Goal: Task Accomplishment & Management: Use online tool/utility

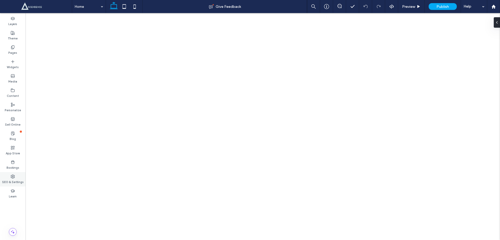
click at [10, 177] on div "SEO & Settings" at bounding box center [13, 179] width 26 height 14
click at [14, 176] on use at bounding box center [13, 176] width 4 height 4
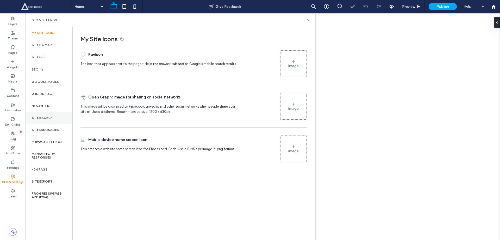
click at [44, 115] on div "Site Backup" at bounding box center [49, 118] width 47 height 12
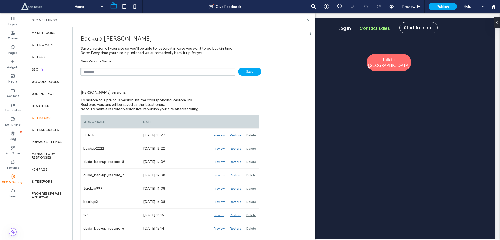
scroll to position [1702, 0]
click at [112, 72] on input "text" at bounding box center [158, 72] width 155 height 8
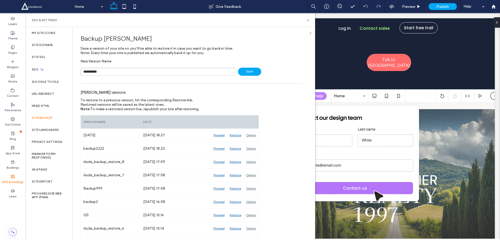
drag, startPoint x: 112, startPoint y: 72, endPoint x: 220, endPoint y: 91, distance: 109.7
click at [112, 72] on input "**********" at bounding box center [158, 72] width 155 height 8
click at [127, 71] on input "**********" at bounding box center [158, 72] width 155 height 8
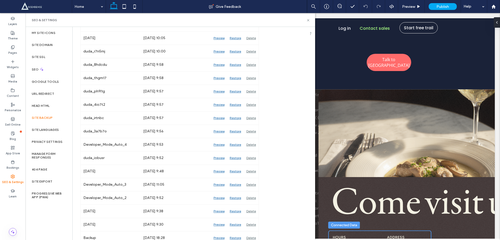
scroll to position [0, 0]
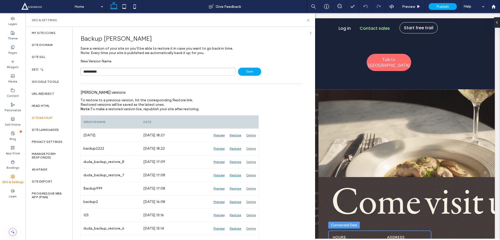
type input "**********"
click at [244, 71] on span "Save" at bounding box center [249, 72] width 23 height 8
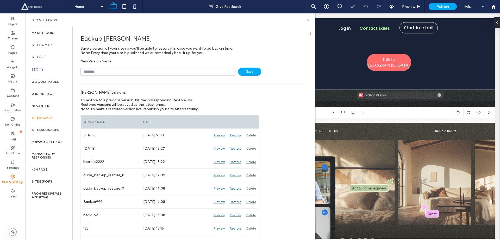
click at [308, 22] on icon at bounding box center [309, 20] width 4 height 4
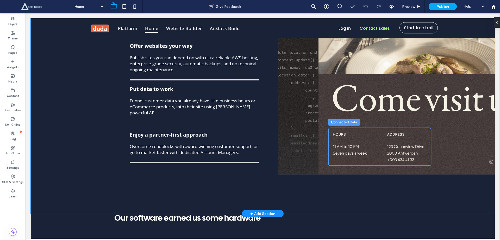
scroll to position [1841, 0]
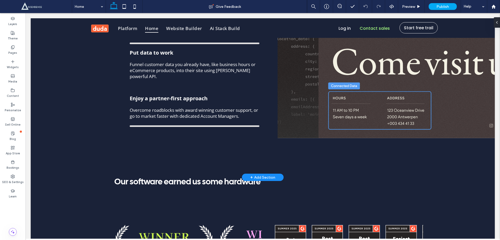
click at [262, 174] on div "+ Add Section" at bounding box center [262, 177] width 25 height 6
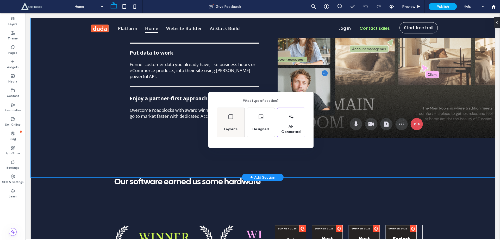
click at [233, 120] on div "Layouts" at bounding box center [231, 122] width 28 height 29
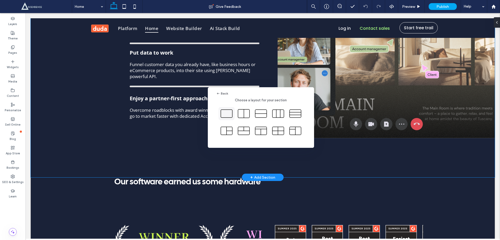
click at [229, 115] on icon at bounding box center [226, 113] width 13 height 13
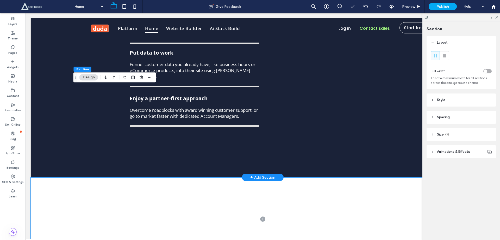
scroll to position [1911, 0]
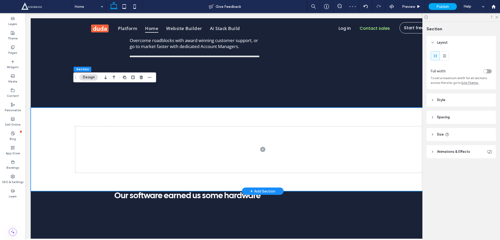
click at [57, 123] on div at bounding box center [263, 148] width 464 height 83
click at [116, 126] on span at bounding box center [262, 149] width 375 height 46
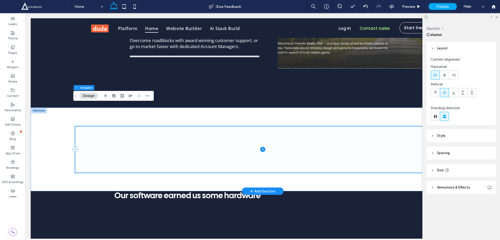
click at [156, 126] on span at bounding box center [262, 149] width 375 height 46
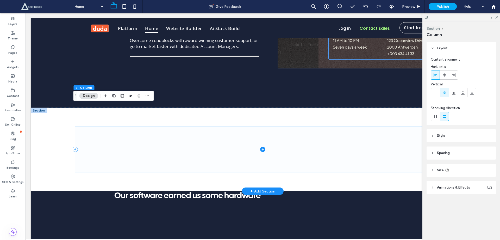
click at [262, 146] on icon at bounding box center [262, 148] width 5 height 5
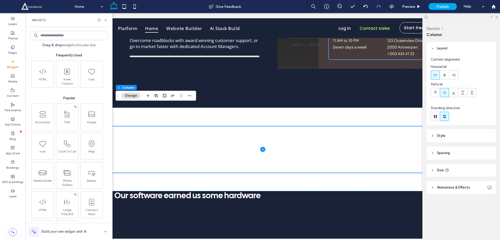
click at [11, 62] on icon at bounding box center [13, 61] width 4 height 4
click at [39, 71] on use at bounding box center [42, 71] width 7 height 6
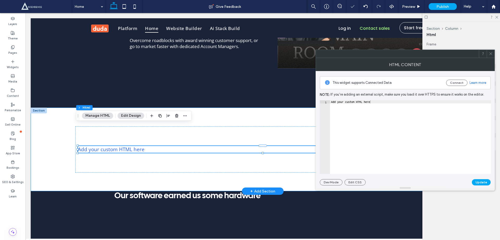
click at [44, 109] on div "Add your custom HTML here" at bounding box center [263, 148] width 464 height 83
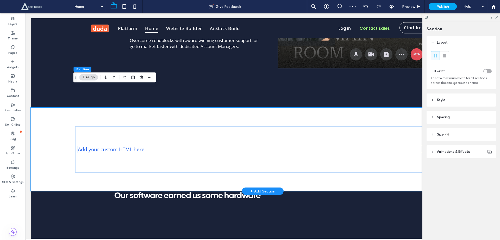
click at [94, 146] on div "Add your custom HTML here" at bounding box center [263, 149] width 370 height 7
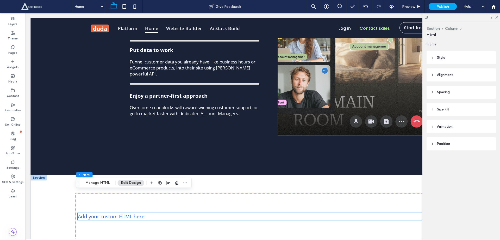
scroll to position [1980, 0]
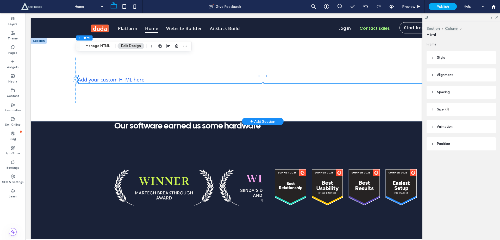
click at [128, 76] on div "Add your custom HTML here" at bounding box center [263, 79] width 370 height 7
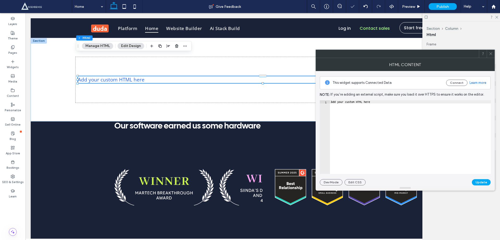
type textarea "**********"
click at [377, 104] on div "Add your custom HTML here" at bounding box center [410, 140] width 161 height 80
paste textarea "*******"
type textarea "*******"
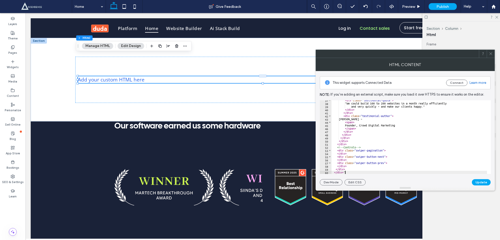
scroll to position [114, 0]
click at [483, 182] on button "Update" at bounding box center [481, 182] width 19 height 6
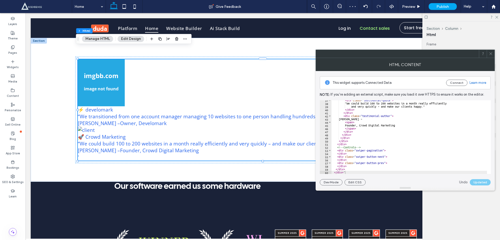
click at [491, 53] on use at bounding box center [491, 53] width 3 height 3
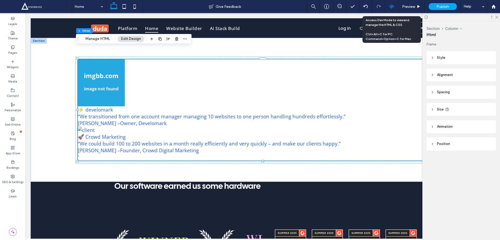
click at [390, 5] on icon at bounding box center [392, 6] width 5 height 5
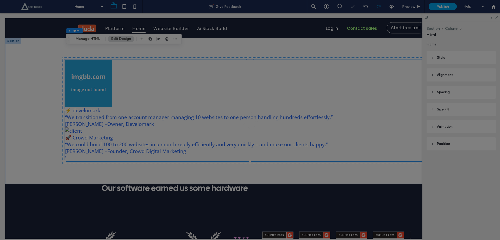
scroll to position [0, 0]
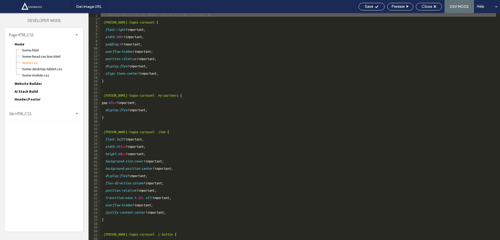
click at [30, 121] on div "Page HTML/CSS Home Home.html Home-head-section.html Home.css Home-desktop-table…" at bounding box center [44, 129] width 78 height 203
click at [41, 114] on div "Site HTML/CSS" at bounding box center [44, 113] width 78 height 13
click at [43, 137] on span "site.css" at bounding box center [53, 135] width 59 height 5
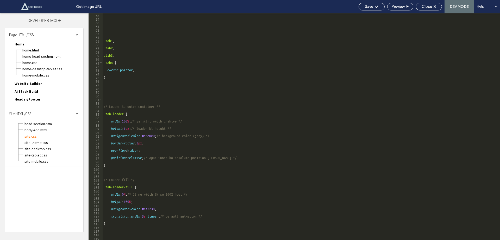
scroll to position [208, 0]
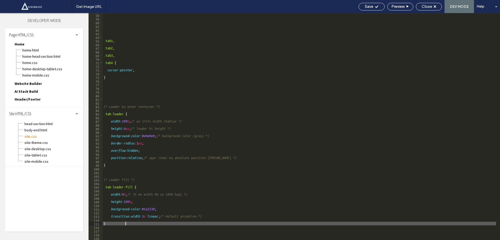
click at [125, 223] on div ".tab1 , .tab2 , .tab3 , .tab4 { cursor : pointer ; } /* Loader ka outer contain…" at bounding box center [300, 127] width 394 height 234
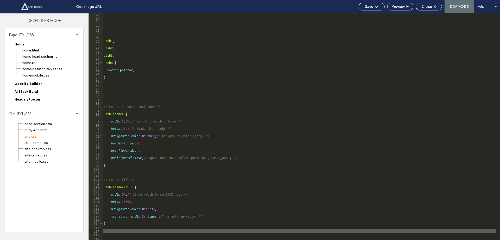
paste textarea "*"
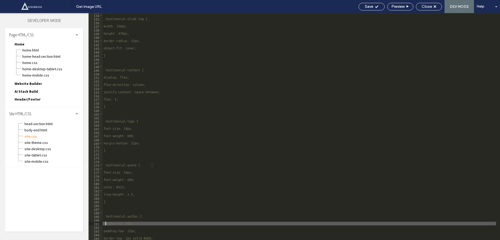
scroll to position [485, 0]
type textarea "**********"
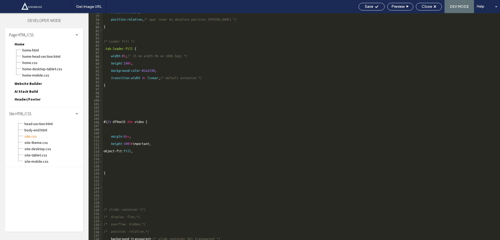
scroll to position [277, 0]
click at [435, 10] on div "Close" at bounding box center [429, 7] width 26 height 8
click at [434, 6] on icon at bounding box center [435, 6] width 3 height 3
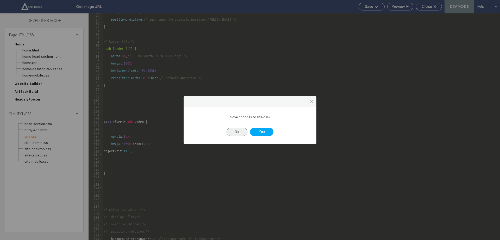
click at [238, 131] on button "No" at bounding box center [237, 131] width 21 height 8
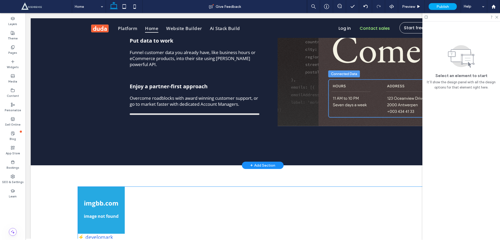
scroll to position [1911, 0]
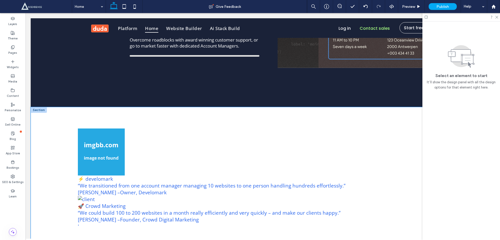
click at [187, 107] on div "⚡ develomark “We transitioned from one account manager managing 10 websites to …" at bounding box center [262, 179] width 375 height 144
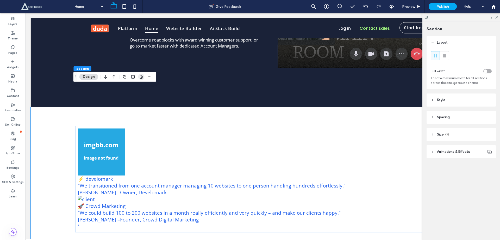
click at [142, 78] on use "button" at bounding box center [141, 76] width 3 height 3
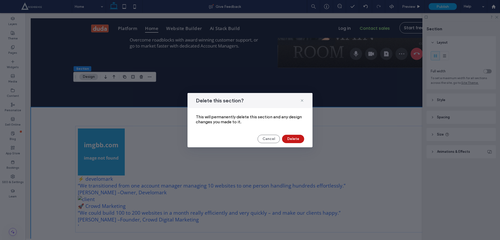
click at [287, 136] on button "Delete" at bounding box center [293, 138] width 22 height 8
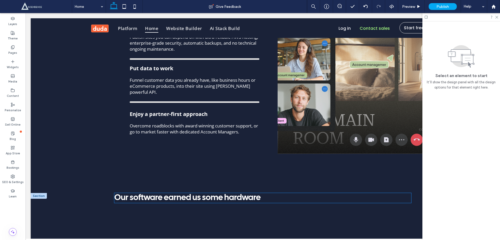
scroll to position [1842, 0]
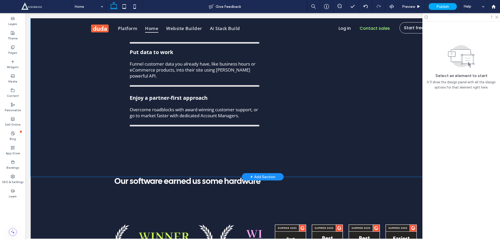
drag, startPoint x: 208, startPoint y: 134, endPoint x: 238, endPoint y: 149, distance: 33.9
click at [207, 134] on div "Design with unlimited flexibility Use frontend code alongside conversational AI…" at bounding box center [263, 60] width 464 height 232
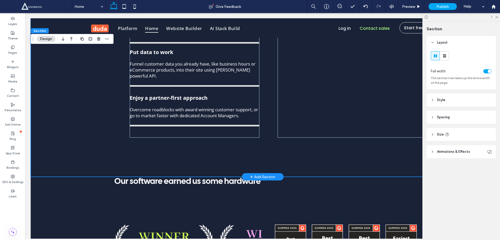
click at [254, 174] on div "+ Add Section" at bounding box center [262, 177] width 25 height 6
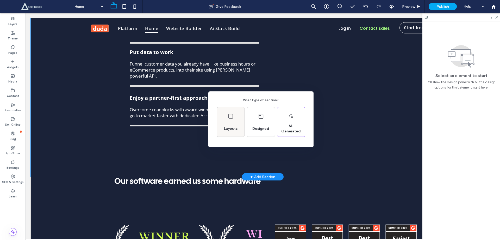
drag, startPoint x: 231, startPoint y: 127, endPoint x: 231, endPoint y: 124, distance: 2.7
click at [231, 127] on span "Layouts" at bounding box center [231, 128] width 18 height 5
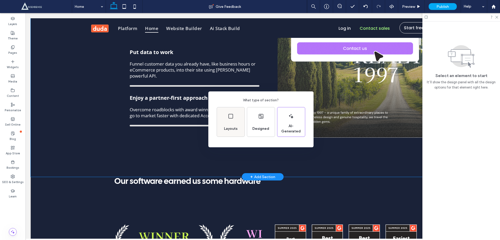
click at [229, 118] on use at bounding box center [231, 116] width 5 height 5
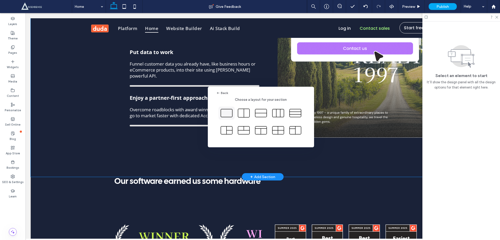
click at [228, 115] on icon at bounding box center [226, 112] width 13 height 13
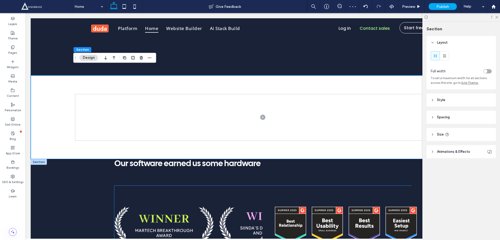
scroll to position [1946, 0]
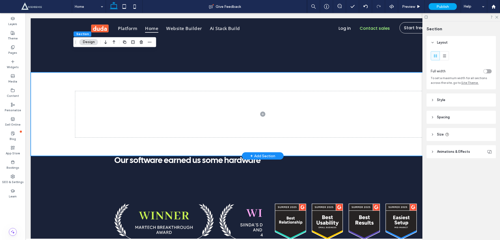
click at [51, 72] on div at bounding box center [263, 113] width 464 height 83
click at [433, 98] on header "Style" at bounding box center [461, 99] width 69 height 13
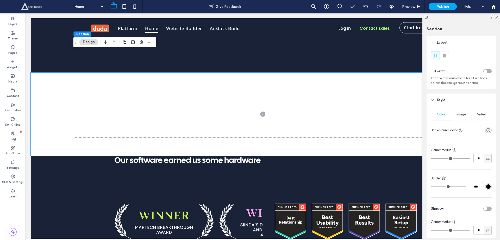
click at [462, 114] on span "Image" at bounding box center [462, 114] width 10 height 4
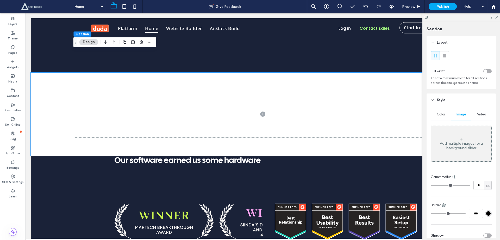
click at [457, 141] on div "Add multiple images for a background slider" at bounding box center [461, 145] width 60 height 9
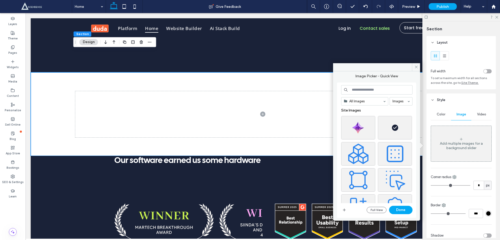
scroll to position [12, 0]
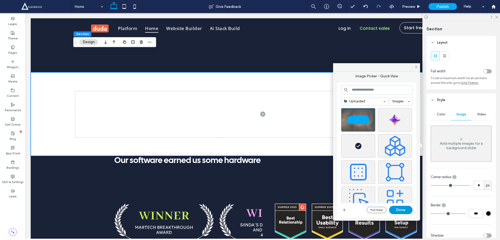
click at [400, 210] on button "Done" at bounding box center [400, 209] width 23 height 8
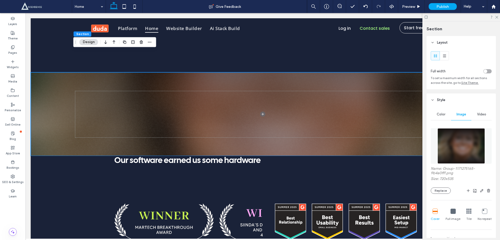
drag, startPoint x: 497, startPoint y: 16, endPoint x: 489, endPoint y: 21, distance: 9.1
click at [496, 16] on icon at bounding box center [496, 16] width 3 height 3
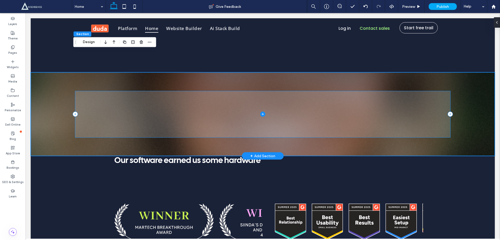
drag, startPoint x: 213, startPoint y: 99, endPoint x: 141, endPoint y: 85, distance: 72.9
click at [212, 98] on span at bounding box center [262, 114] width 375 height 46
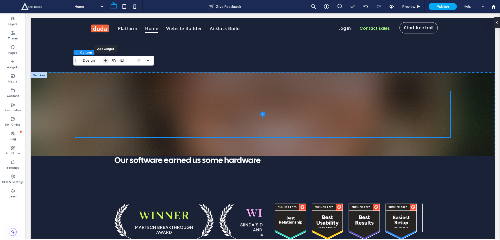
click at [104, 60] on icon "button" at bounding box center [106, 60] width 4 height 4
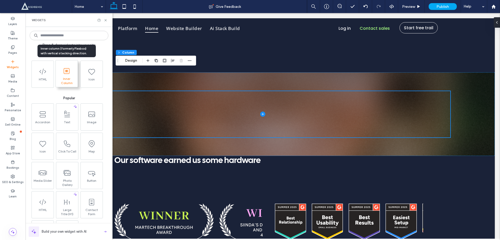
drag, startPoint x: 68, startPoint y: 76, endPoint x: 42, endPoint y: 62, distance: 28.9
click at [68, 76] on span at bounding box center [67, 71] width 22 height 12
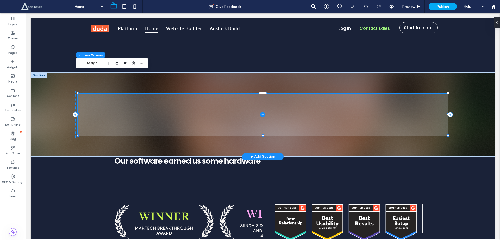
click at [191, 94] on span at bounding box center [263, 115] width 370 height 42
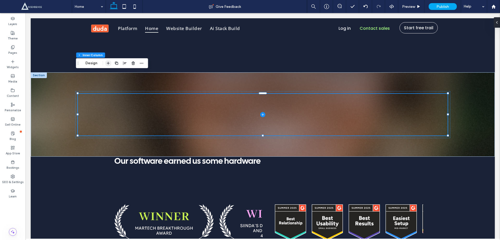
click at [107, 63] on icon "button" at bounding box center [108, 63] width 4 height 4
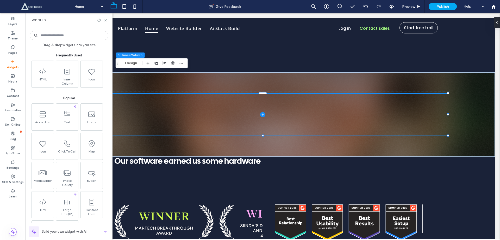
click at [73, 34] on input at bounding box center [69, 35] width 79 height 9
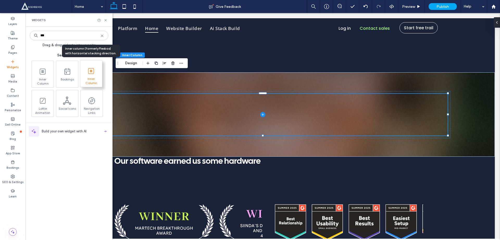
type input "***"
click at [91, 74] on icon at bounding box center [91, 71] width 8 height 8
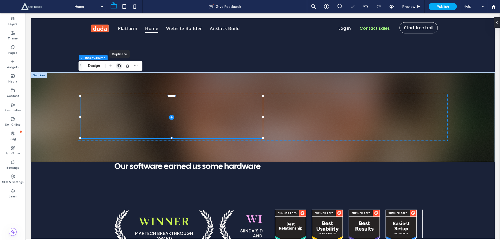
click at [119, 64] on use "button" at bounding box center [119, 65] width 3 height 3
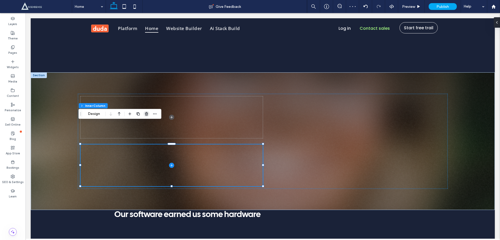
click at [148, 115] on icon "button" at bounding box center [147, 114] width 4 height 4
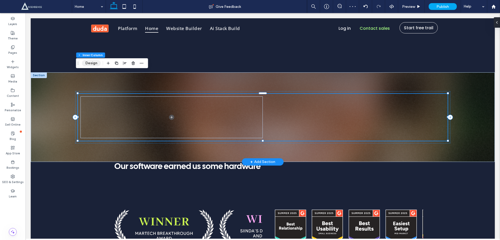
click at [90, 63] on button "Design" at bounding box center [91, 63] width 19 height 6
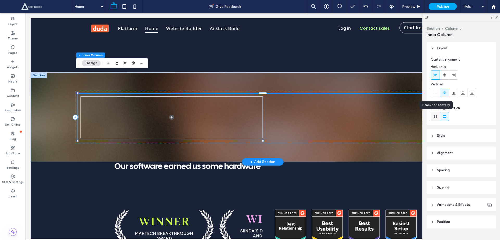
click at [434, 116] on icon at bounding box center [435, 116] width 5 height 5
type input "*"
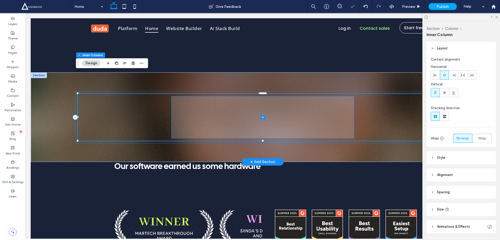
click at [204, 100] on span at bounding box center [263, 117] width 182 height 42
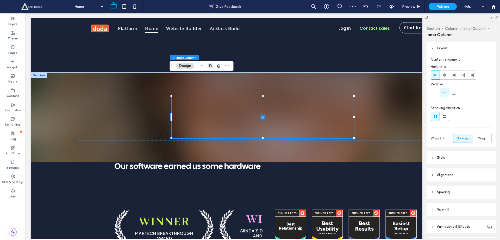
click at [209, 66] on use "button" at bounding box center [210, 65] width 3 height 3
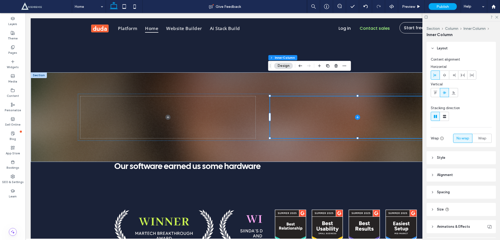
click at [497, 19] on div at bounding box center [462, 17] width 78 height 8
click at [498, 16] on icon at bounding box center [496, 16] width 3 height 3
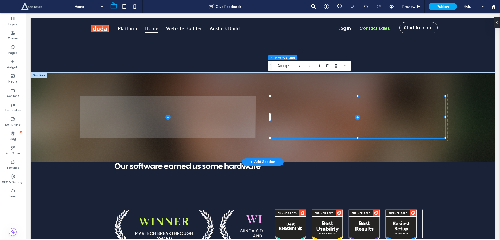
click at [167, 114] on icon at bounding box center [168, 116] width 5 height 5
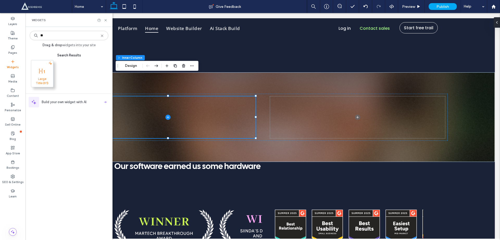
type input "**"
click at [47, 75] on span at bounding box center [42, 71] width 22 height 12
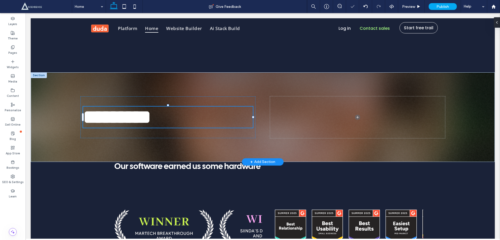
type input "**********"
type input "**"
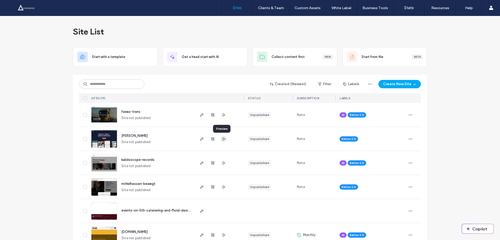
click at [223, 138] on use "button" at bounding box center [224, 138] width 3 height 3
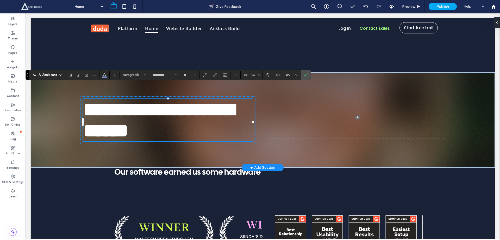
scroll to position [1946, 0]
type input "**********"
click at [139, 100] on span "**********" at bounding box center [158, 120] width 151 height 40
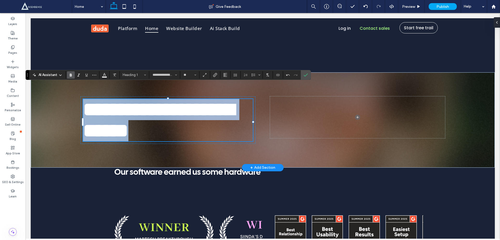
click at [140, 100] on span "**********" at bounding box center [158, 120] width 151 height 40
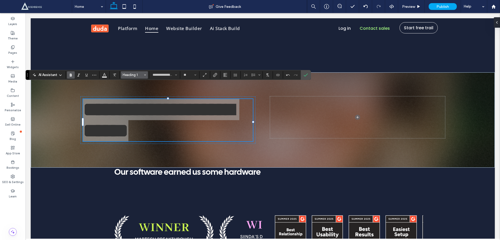
click at [145, 75] on use "Styles" at bounding box center [145, 74] width 2 height 1
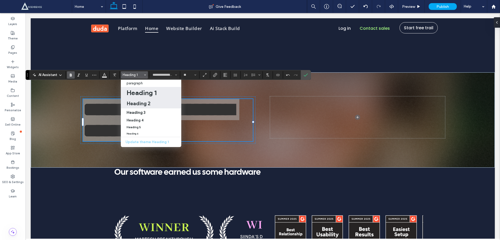
click at [139, 104] on h2 "Heading 2" at bounding box center [139, 103] width 24 height 6
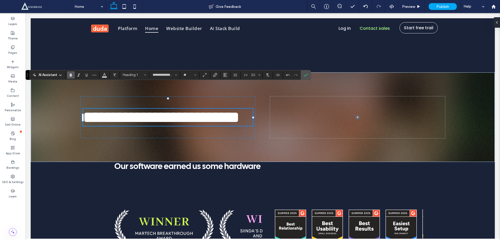
type input "**"
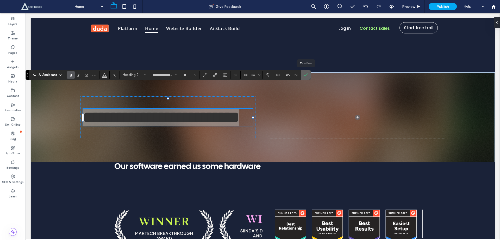
click at [305, 75] on icon "Confirm" at bounding box center [306, 75] width 4 height 4
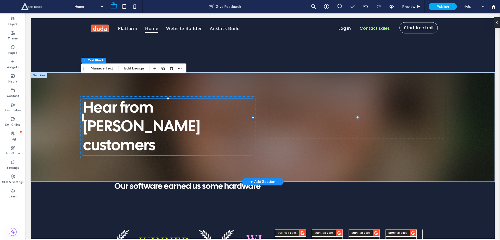
click at [152, 101] on span "Hear from Duda’s customers" at bounding box center [141, 127] width 117 height 52
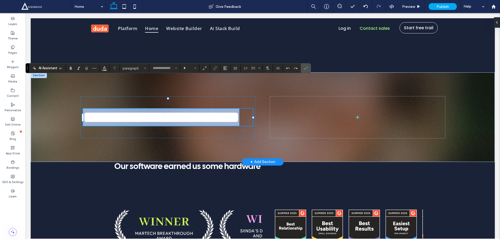
type input "**********"
type input "**"
click at [154, 109] on span "**********" at bounding box center [161, 117] width 156 height 16
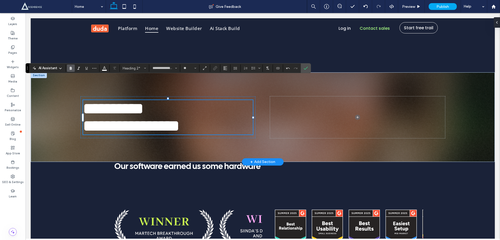
click at [172, 118] on span "**********" at bounding box center [131, 126] width 96 height 16
click at [172, 117] on h2 "**********" at bounding box center [168, 125] width 170 height 17
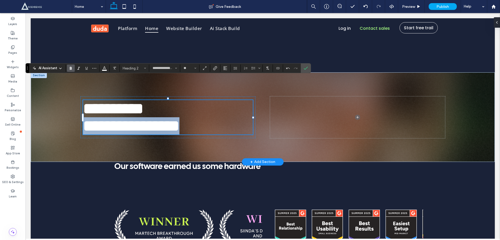
drag, startPoint x: 172, startPoint y: 97, endPoint x: 170, endPoint y: 101, distance: 3.3
click at [170, 117] on h2 "**********" at bounding box center [168, 125] width 170 height 17
click at [170, 118] on span "**********" at bounding box center [131, 126] width 96 height 16
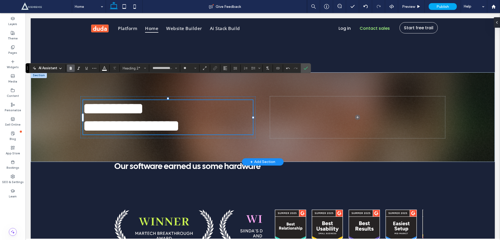
click at [170, 118] on span "**********" at bounding box center [131, 126] width 96 height 16
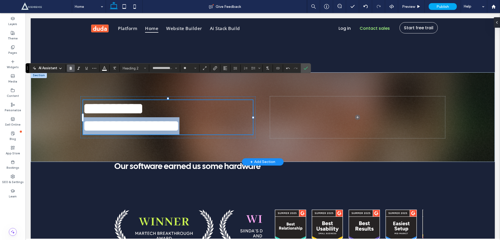
click at [170, 118] on span "**********" at bounding box center [131, 126] width 96 height 16
click at [138, 101] on span "*********" at bounding box center [113, 109] width 60 height 16
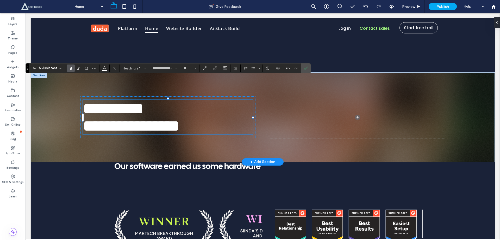
click at [137, 101] on span "*********" at bounding box center [113, 109] width 60 height 16
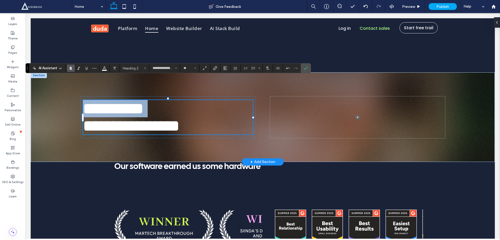
click at [137, 101] on span "*********" at bounding box center [113, 109] width 60 height 16
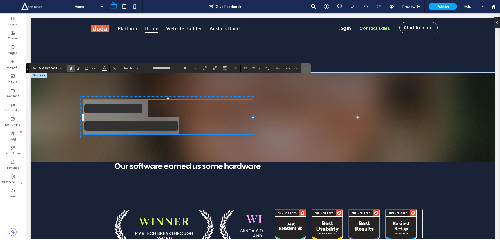
click at [306, 68] on icon "Confirm" at bounding box center [306, 68] width 4 height 4
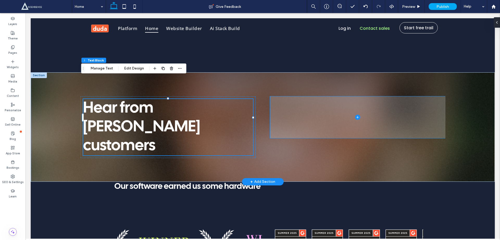
click at [312, 109] on span at bounding box center [357, 117] width 175 height 42
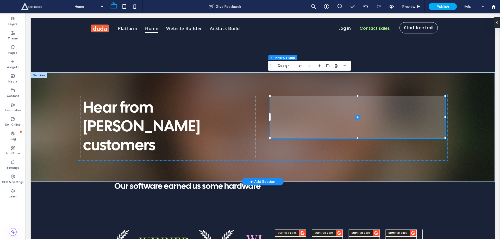
scroll to position [1943, 0]
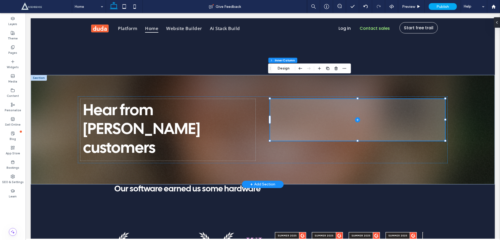
click at [323, 99] on span at bounding box center [357, 120] width 175 height 42
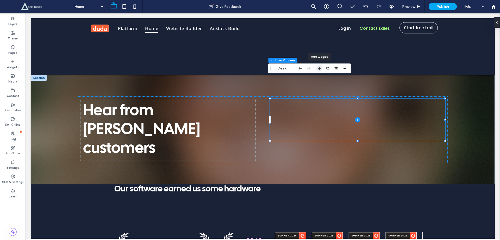
click at [319, 68] on use "button" at bounding box center [319, 68] width 3 height 3
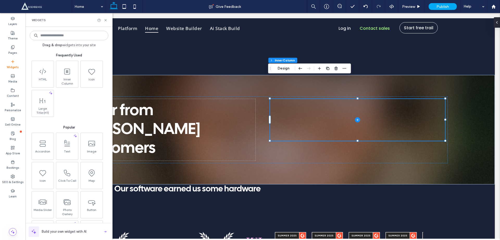
click at [55, 36] on input at bounding box center [69, 35] width 79 height 9
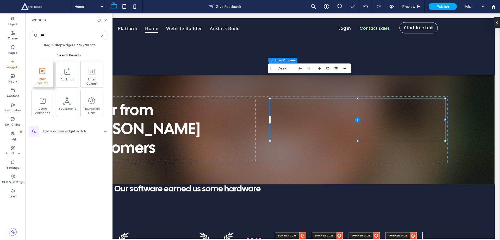
type input "***"
click at [44, 71] on icon at bounding box center [42, 71] width 8 height 8
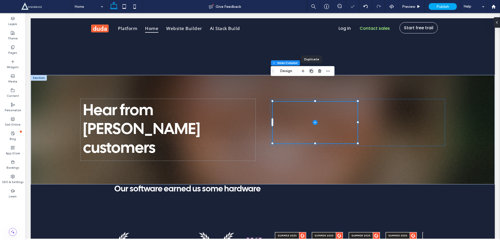
click at [311, 70] on icon "button" at bounding box center [312, 71] width 4 height 4
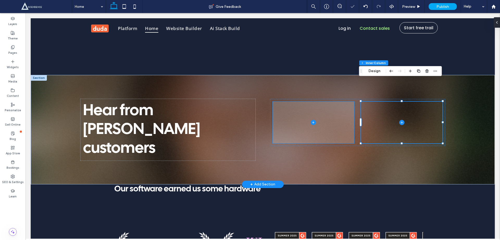
click at [305, 106] on span at bounding box center [314, 122] width 82 height 42
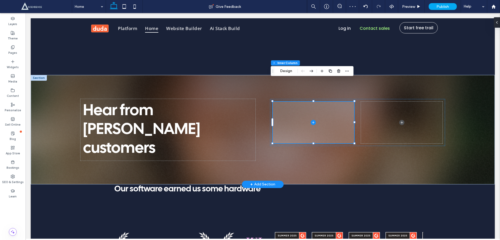
click at [311, 120] on icon at bounding box center [313, 122] width 5 height 5
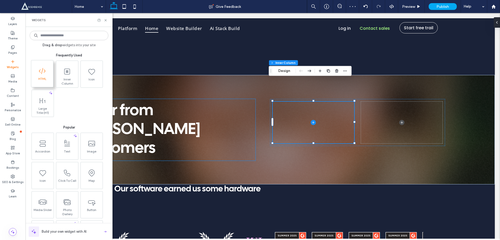
scroll to position [1946, 0]
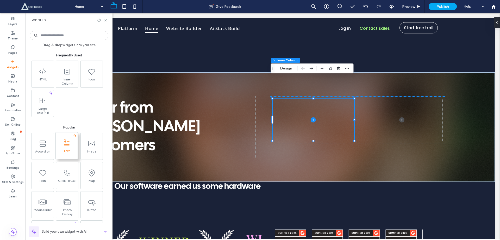
click at [69, 144] on icon at bounding box center [67, 143] width 8 height 8
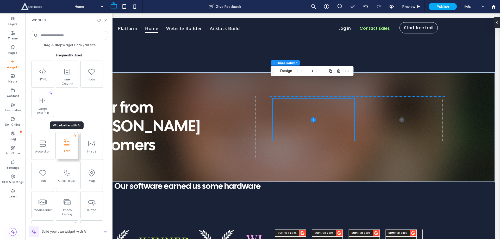
scroll to position [1943, 0]
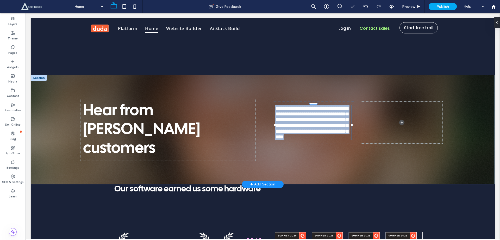
type input "*********"
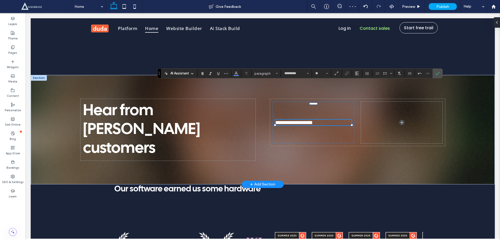
type input "**"
click at [438, 72] on icon "Confirm" at bounding box center [438, 73] width 4 height 4
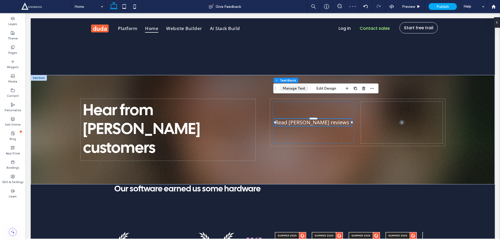
click at [289, 87] on button "Manage Text" at bounding box center [294, 88] width 29 height 6
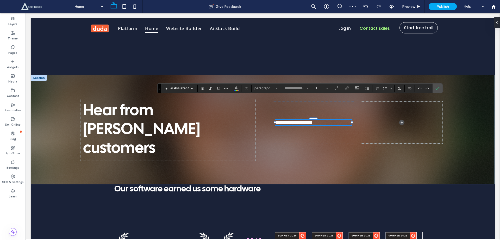
type input "*********"
type input "**"
click at [323, 113] on div "**********" at bounding box center [314, 122] width 82 height 42
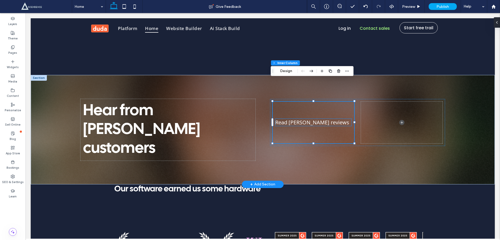
click at [317, 119] on span "Read [PERSON_NAME] reviews" at bounding box center [313, 122] width 74 height 7
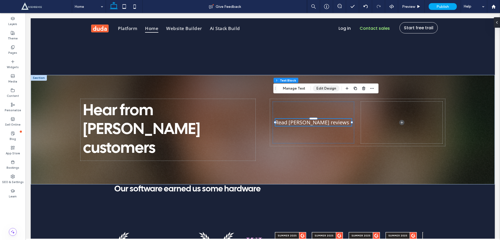
click at [326, 88] on button "Edit Design" at bounding box center [326, 88] width 27 height 6
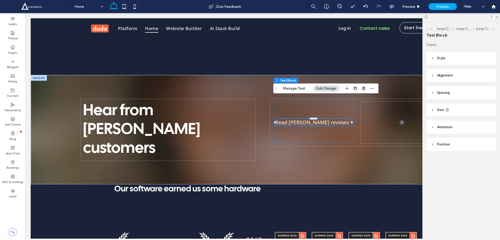
click at [439, 56] on span "Style" at bounding box center [441, 58] width 8 height 5
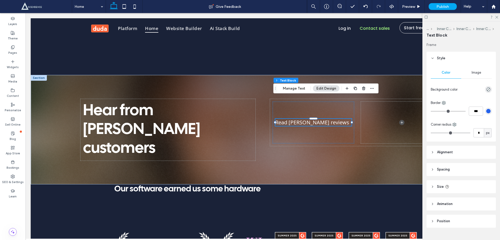
scroll to position [11, 0]
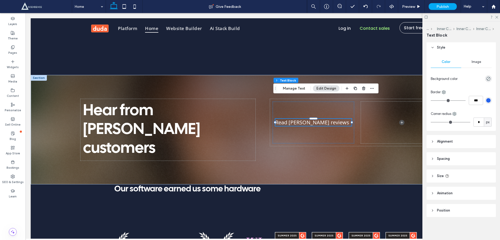
click at [438, 143] on span "Alignment" at bounding box center [445, 141] width 16 height 5
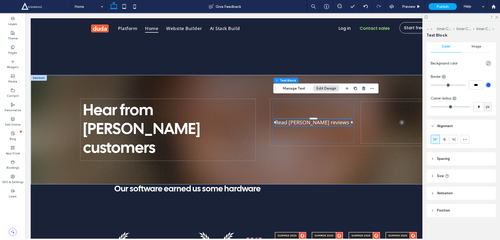
click at [440, 157] on span "Spacing" at bounding box center [443, 158] width 13 height 5
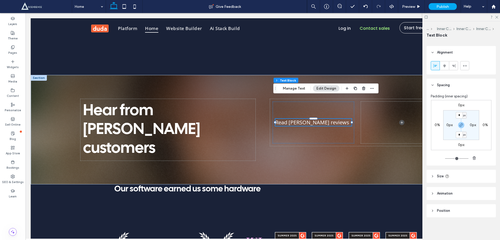
scroll to position [100, 0]
click at [435, 182] on header "Size" at bounding box center [461, 175] width 69 height 13
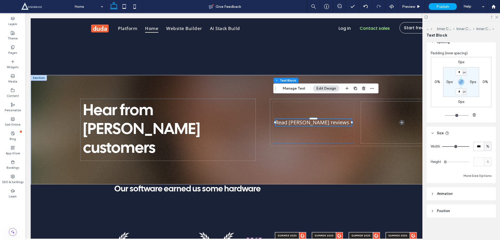
scroll to position [143, 0]
click at [295, 88] on button "Manage Text" at bounding box center [294, 88] width 29 height 6
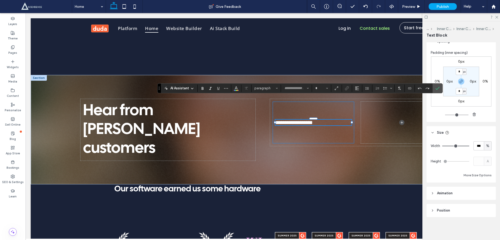
type input "*********"
type input "**"
click at [326, 113] on div "**********" at bounding box center [314, 122] width 82 height 42
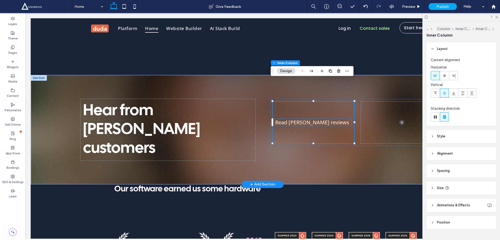
click at [307, 119] on span "Read [PERSON_NAME] reviews" at bounding box center [313, 122] width 74 height 7
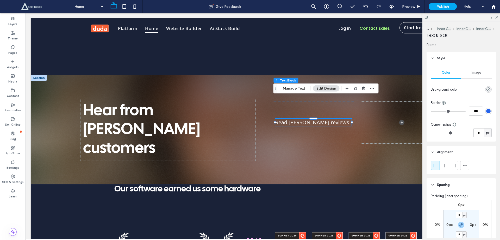
click at [328, 88] on button "Edit Design" at bounding box center [326, 88] width 27 height 6
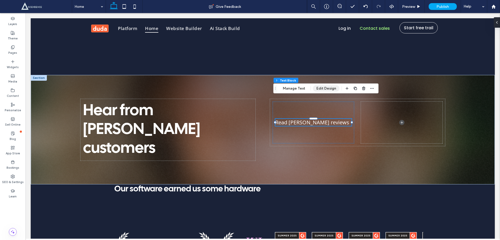
click at [327, 89] on button "Edit Design" at bounding box center [326, 88] width 27 height 6
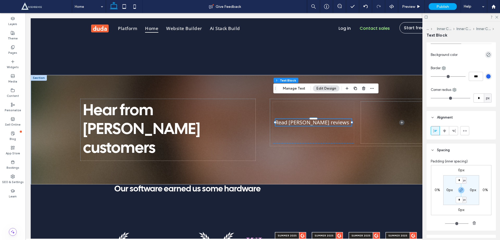
scroll to position [0, 0]
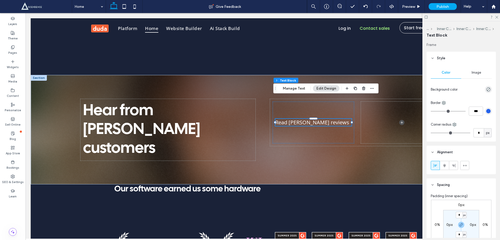
click at [475, 71] on span "Image" at bounding box center [477, 72] width 10 height 4
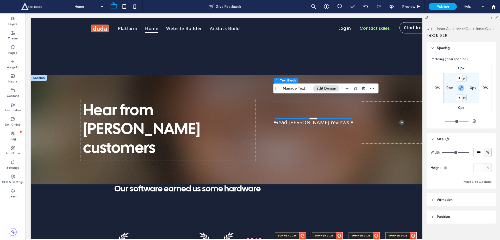
scroll to position [164, 0]
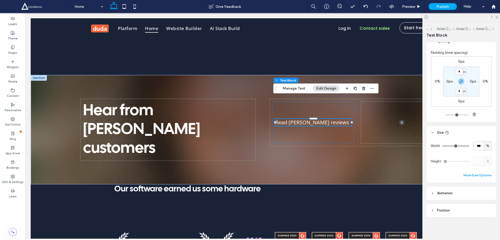
click at [471, 175] on button "More Size Options" at bounding box center [478, 175] width 28 height 6
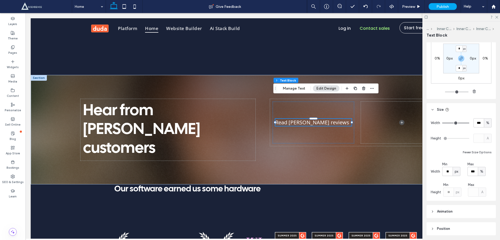
scroll to position [205, 0]
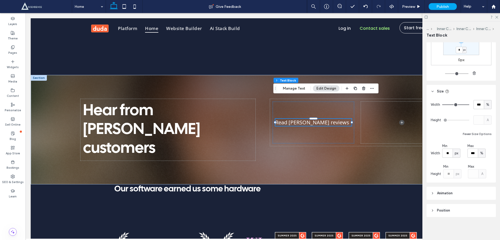
click at [447, 193] on span "Animation" at bounding box center [445, 192] width 16 height 5
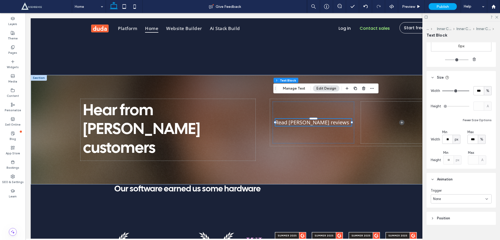
scroll to position [227, 0]
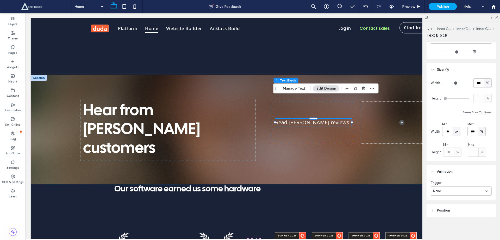
click at [439, 210] on span "Position" at bounding box center [443, 209] width 13 height 5
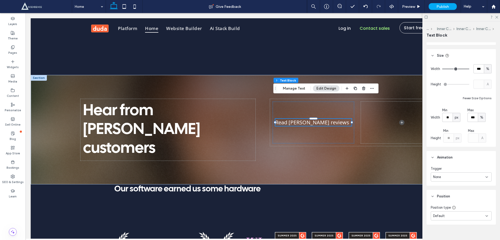
scroll to position [248, 0]
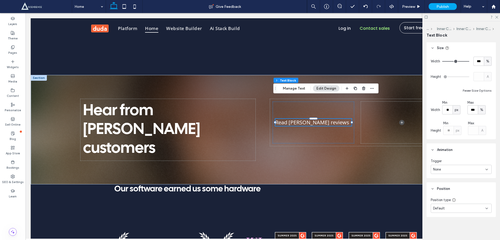
click at [434, 188] on icon at bounding box center [433, 189] width 4 height 4
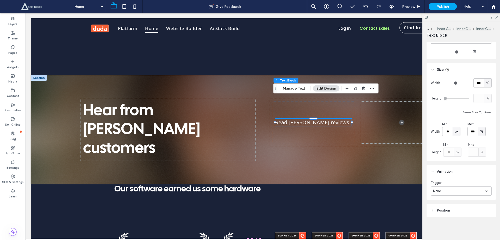
click at [434, 169] on icon at bounding box center [433, 171] width 4 height 4
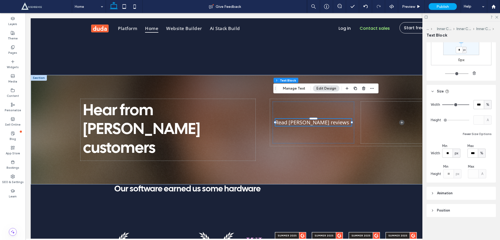
scroll to position [205, 0]
click at [433, 91] on use at bounding box center [433, 91] width 2 height 1
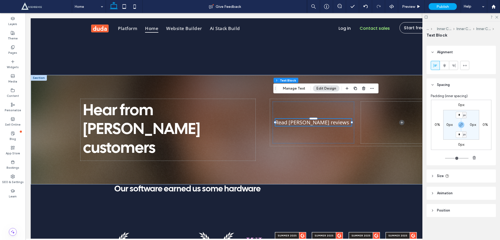
scroll to position [120, 0]
click at [432, 83] on icon at bounding box center [433, 85] width 4 height 4
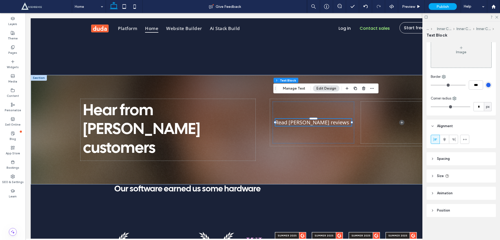
scroll to position [47, 0]
click at [433, 124] on header "Alignment" at bounding box center [461, 125] width 69 height 13
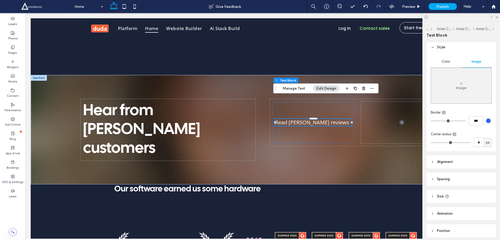
scroll to position [0, 0]
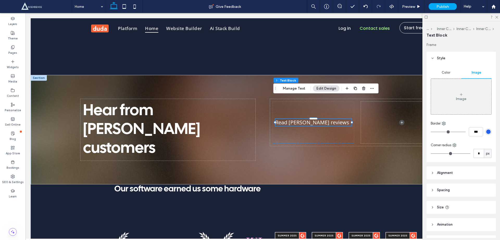
click at [434, 58] on use at bounding box center [433, 58] width 2 height 1
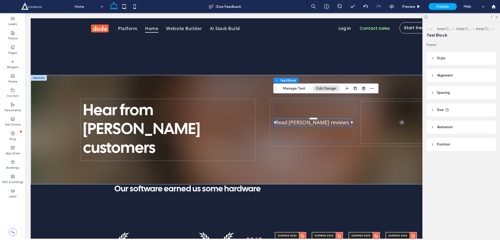
click at [432, 58] on icon at bounding box center [433, 58] width 4 height 4
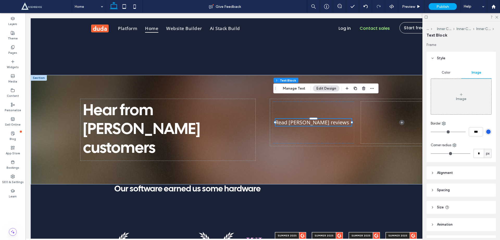
click at [461, 95] on icon at bounding box center [462, 94] width 4 height 4
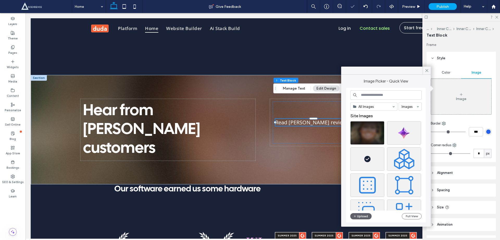
click at [374, 92] on input at bounding box center [386, 94] width 71 height 9
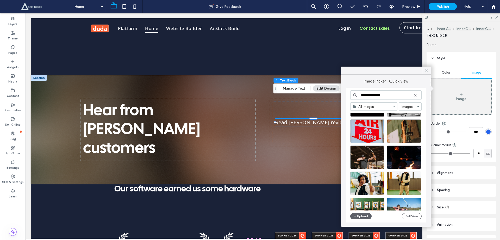
scroll to position [1266, 0]
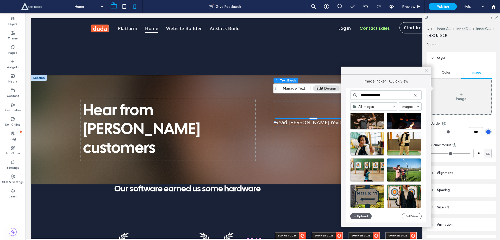
type input "**********"
click at [355, 214] on icon "button" at bounding box center [355, 216] width 3 height 4
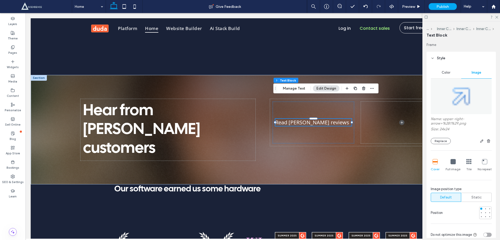
click at [448, 163] on div "Full image" at bounding box center [453, 165] width 15 height 17
click at [489, 212] on div at bounding box center [490, 212] width 2 height 2
click at [484, 212] on div at bounding box center [486, 212] width 4 height 4
click at [489, 213] on div at bounding box center [490, 212] width 2 height 2
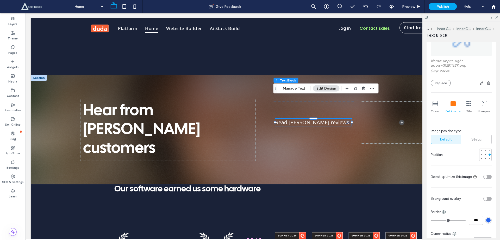
scroll to position [70, 0]
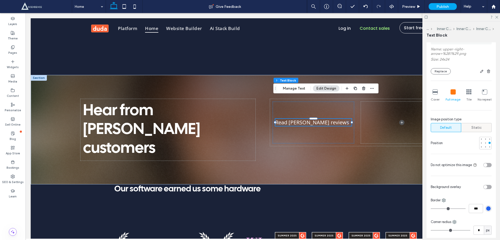
click at [472, 126] on span "Static" at bounding box center [477, 127] width 10 height 5
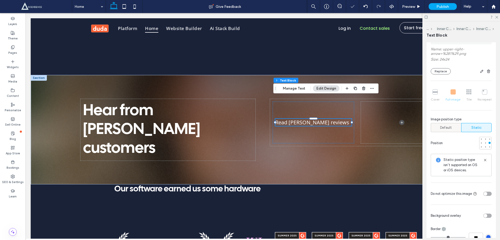
click at [444, 127] on span "Default" at bounding box center [446, 127] width 12 height 5
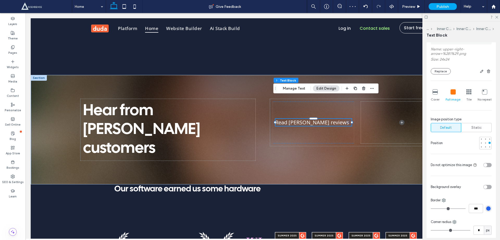
click at [435, 93] on icon at bounding box center [435, 91] width 5 height 5
click at [482, 93] on icon at bounding box center [484, 91] width 5 height 5
click at [467, 93] on icon at bounding box center [469, 91] width 5 height 5
click at [453, 94] on icon at bounding box center [453, 91] width 5 height 5
click at [482, 93] on icon at bounding box center [484, 91] width 5 height 5
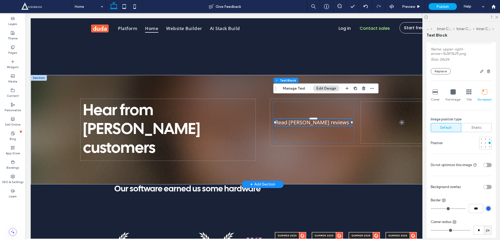
click at [347, 119] on p "Read [PERSON_NAME] reviews" at bounding box center [314, 122] width 76 height 7
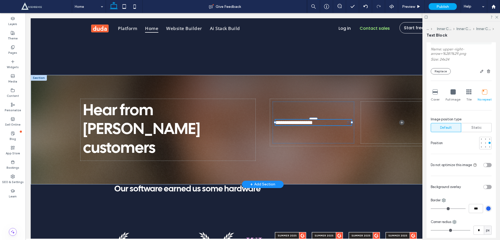
type input "*********"
type input "**"
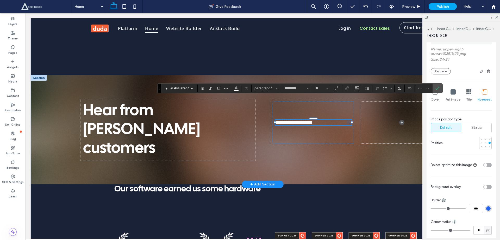
click at [347, 119] on p "**********" at bounding box center [314, 122] width 76 height 6
click at [343, 111] on div "**********" at bounding box center [314, 122] width 82 height 42
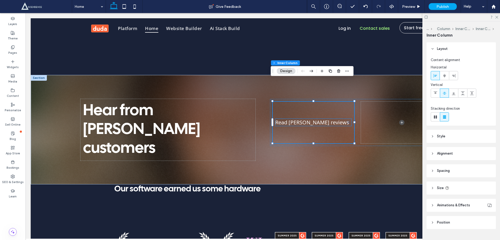
click at [347, 119] on p "Read [PERSON_NAME] reviews" at bounding box center [314, 122] width 76 height 7
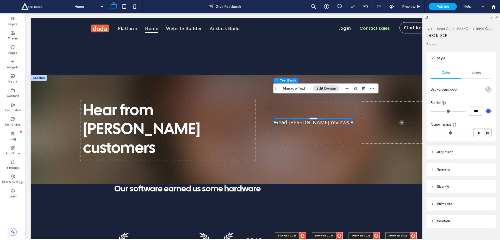
click at [331, 88] on button "Edit Design" at bounding box center [326, 88] width 27 height 6
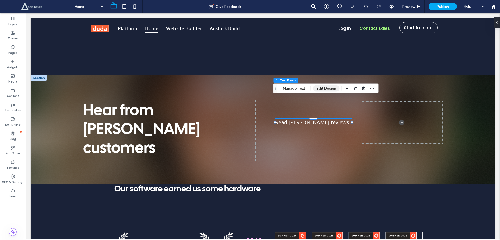
click at [321, 87] on button "Edit Design" at bounding box center [326, 88] width 27 height 6
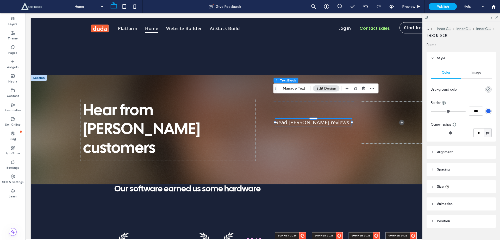
click at [472, 73] on span "Image" at bounding box center [477, 72] width 10 height 4
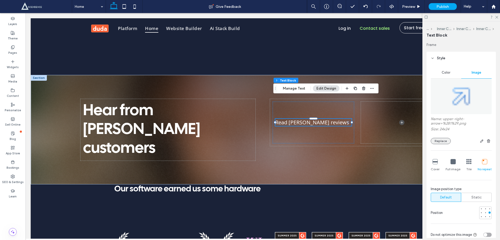
click at [440, 141] on button "Replace" at bounding box center [441, 141] width 20 height 6
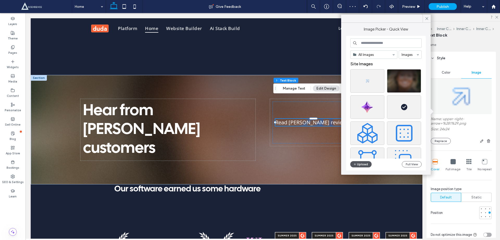
click at [360, 163] on button "Upload" at bounding box center [361, 164] width 21 height 6
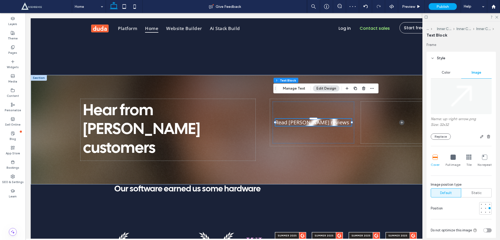
click at [467, 159] on icon at bounding box center [469, 156] width 5 height 5
click at [482, 155] on icon at bounding box center [484, 156] width 5 height 5
click at [327, 136] on div "Hear from Duda’s customers Read Duda reviews" at bounding box center [262, 129] width 375 height 109
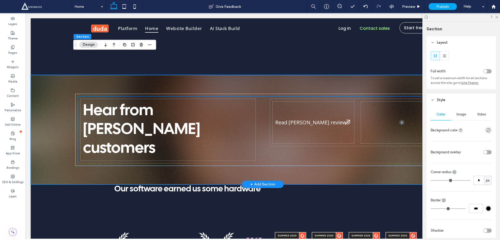
click at [293, 119] on span "Read [PERSON_NAME] reviews" at bounding box center [313, 122] width 74 height 7
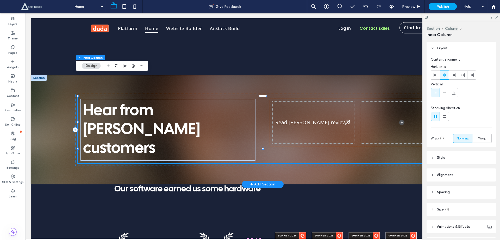
click at [287, 119] on span "Read [PERSON_NAME] reviews" at bounding box center [313, 122] width 74 height 7
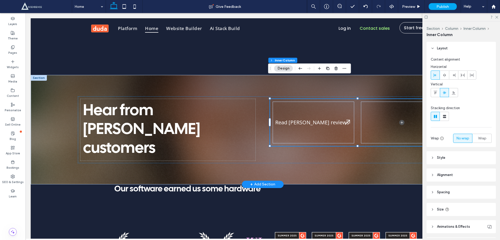
click at [288, 119] on span "Read [PERSON_NAME] reviews" at bounding box center [313, 122] width 74 height 7
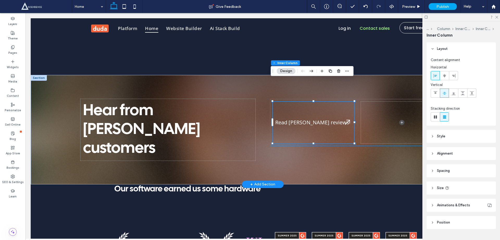
click at [289, 119] on span "Read [PERSON_NAME] reviews" at bounding box center [313, 122] width 74 height 7
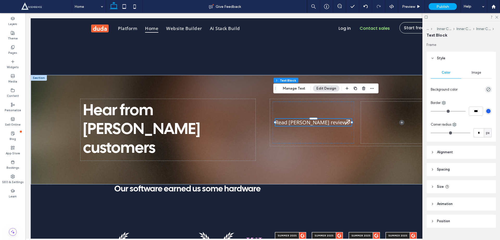
click at [446, 151] on span "Alignment" at bounding box center [445, 151] width 16 height 5
click at [444, 163] on span at bounding box center [445, 165] width 4 height 9
click at [454, 166] on use at bounding box center [453, 165] width 3 height 4
click at [445, 166] on use at bounding box center [444, 165] width 3 height 4
click at [324, 119] on span "Read [PERSON_NAME] reviews" at bounding box center [314, 122] width 74 height 7
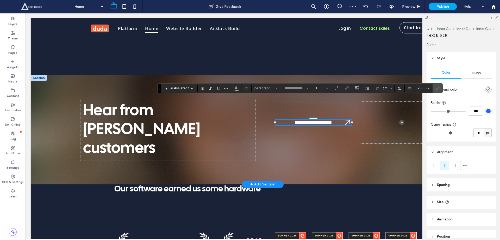
type input "*********"
type input "**"
click at [324, 120] on span "**********" at bounding box center [314, 122] width 38 height 5
click at [295, 120] on span "**********" at bounding box center [314, 122] width 38 height 5
click at [437, 87] on icon "Confirm" at bounding box center [438, 88] width 4 height 4
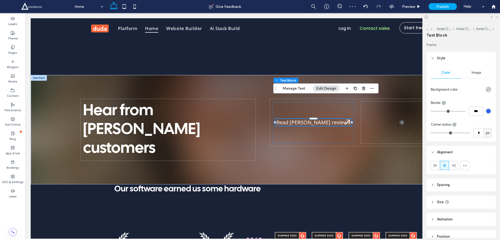
click at [498, 17] on use at bounding box center [497, 17] width 3 height 3
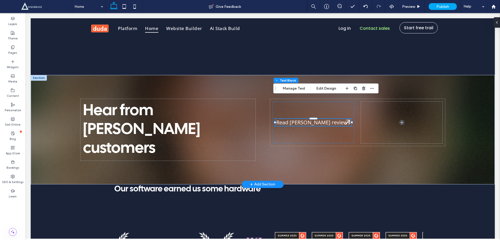
click at [342, 119] on span "Read [PERSON_NAME] reviews" at bounding box center [314, 122] width 74 height 7
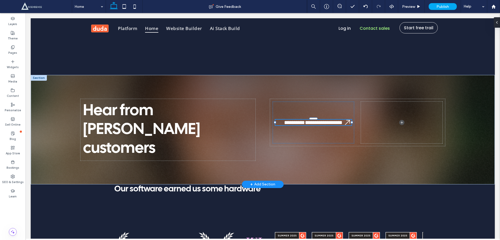
type input "*********"
type input "**"
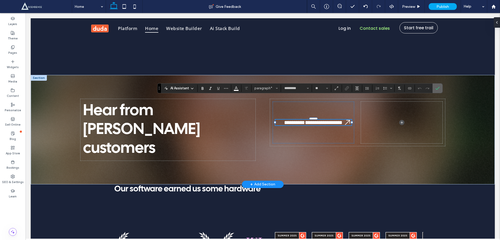
click at [438, 88] on use "Confirm" at bounding box center [438, 88] width 4 height 3
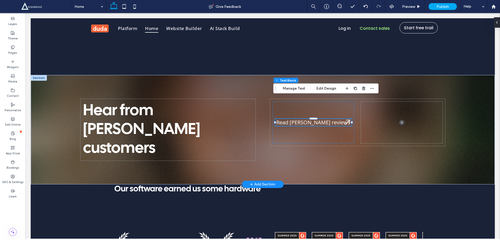
click at [297, 119] on span "Read [PERSON_NAME] reviews" at bounding box center [314, 122] width 74 height 7
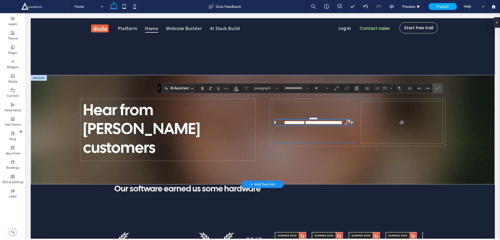
type input "*********"
type input "**"
click at [438, 88] on icon "Confirm" at bounding box center [438, 88] width 4 height 4
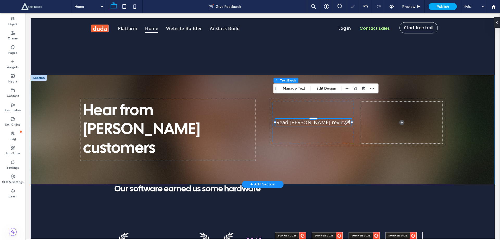
click at [300, 134] on div "Hear from Duda’s customers Read Duda reviews" at bounding box center [262, 129] width 375 height 109
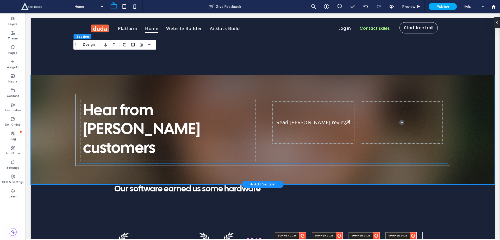
click at [314, 119] on span "Read [PERSON_NAME] reviews" at bounding box center [314, 122] width 74 height 7
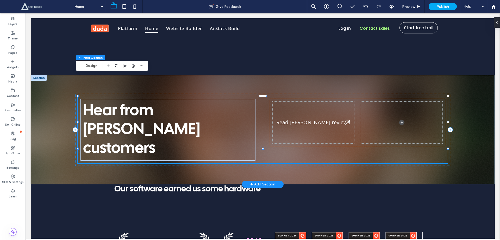
click at [314, 119] on span "Read [PERSON_NAME] reviews" at bounding box center [314, 122] width 74 height 7
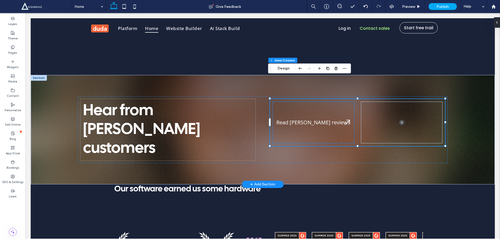
click at [324, 119] on span "Read [PERSON_NAME] reviews" at bounding box center [314, 122] width 74 height 7
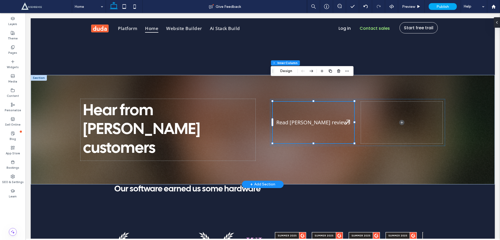
click at [323, 119] on span "Read [PERSON_NAME] reviews" at bounding box center [314, 122] width 74 height 7
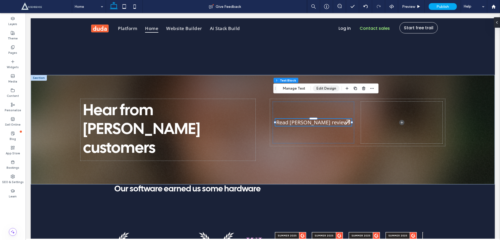
click at [326, 89] on button "Edit Design" at bounding box center [326, 88] width 27 height 6
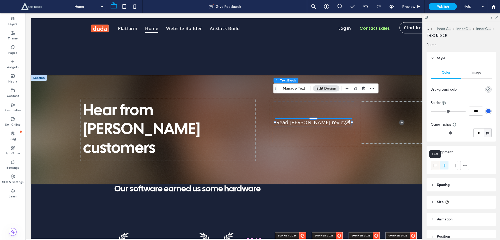
click at [434, 165] on icon at bounding box center [436, 165] width 4 height 4
click at [444, 163] on icon at bounding box center [445, 165] width 4 height 4
click at [437, 182] on header "Spacing" at bounding box center [461, 184] width 69 height 13
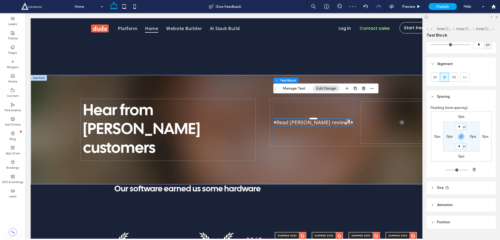
scroll to position [100, 0]
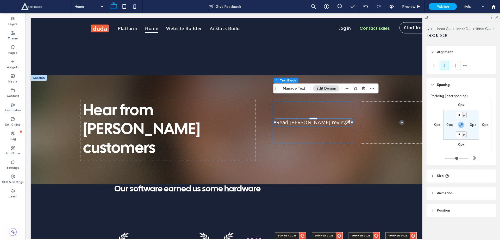
click at [433, 85] on use at bounding box center [433, 84] width 2 height 1
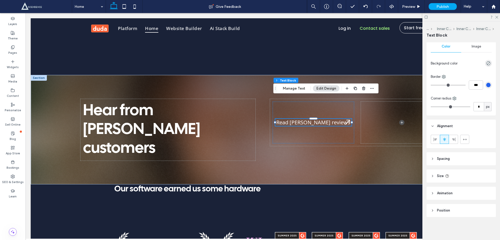
scroll to position [0, 0]
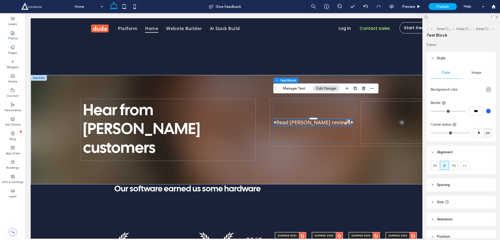
click at [433, 57] on icon at bounding box center [433, 58] width 4 height 4
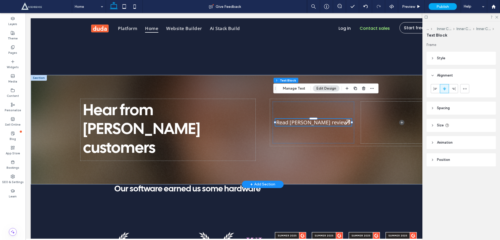
click at [321, 119] on span "Read [PERSON_NAME] reviews" at bounding box center [314, 122] width 74 height 7
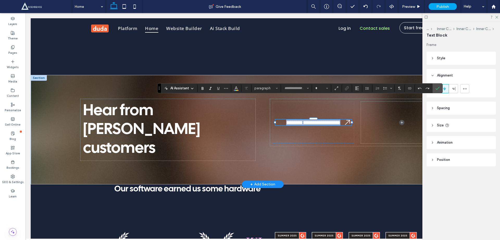
type input "*********"
type input "**"
click at [357, 88] on icon "Alignment" at bounding box center [357, 88] width 4 height 4
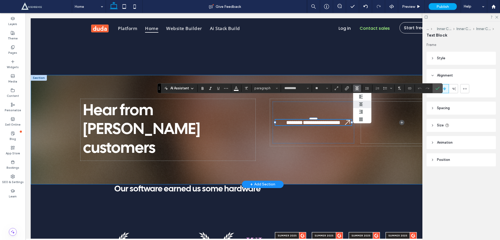
click at [338, 133] on div "**********" at bounding box center [262, 129] width 375 height 109
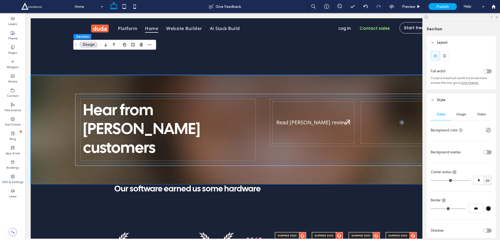
click at [324, 119] on span "Read [PERSON_NAME] reviews" at bounding box center [314, 122] width 74 height 7
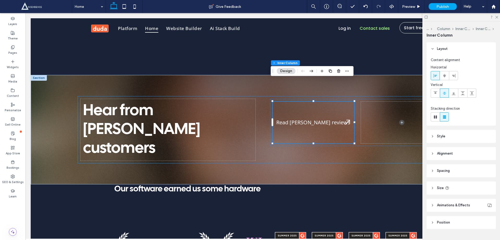
click at [324, 119] on span "Read [PERSON_NAME] reviews" at bounding box center [314, 122] width 74 height 7
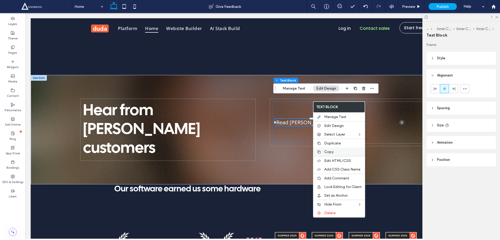
click at [327, 151] on span "Copy" at bounding box center [329, 151] width 9 height 4
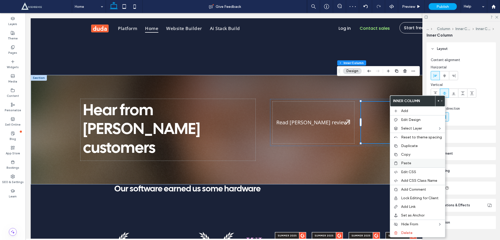
click at [403, 162] on span "Paste" at bounding box center [406, 163] width 10 height 4
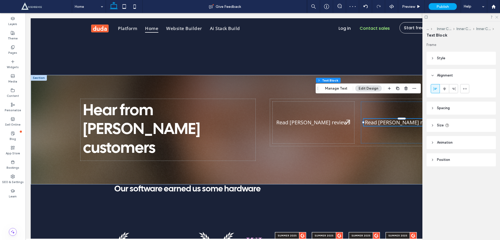
click at [497, 16] on icon at bounding box center [496, 16] width 3 height 3
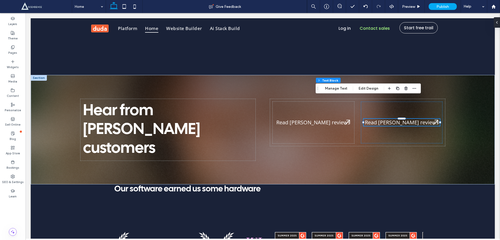
click at [401, 119] on span "Read [PERSON_NAME] reviews" at bounding box center [402, 122] width 74 height 7
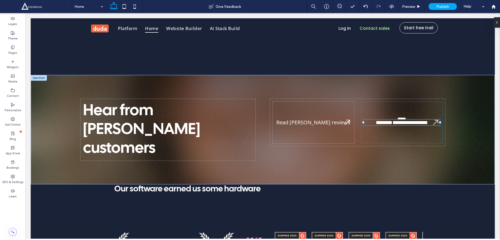
click at [401, 120] on span "**********" at bounding box center [402, 122] width 52 height 5
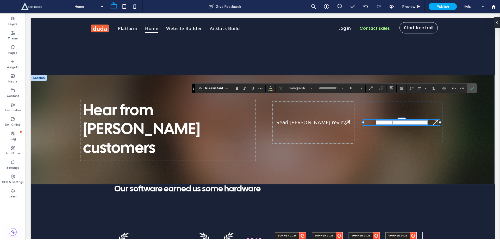
type input "*********"
type input "**"
paste div
click at [391, 120] on span "**********" at bounding box center [402, 122] width 52 height 5
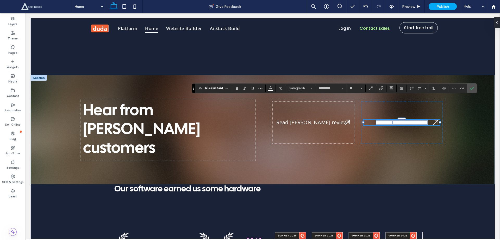
click at [391, 120] on span "**********" at bounding box center [402, 122] width 52 height 5
click at [382, 120] on span "**********" at bounding box center [402, 122] width 52 height 5
drag, startPoint x: 382, startPoint y: 100, endPoint x: 430, endPoint y: 99, distance: 48.2
click at [430, 119] on p "**********" at bounding box center [402, 122] width 76 height 6
type input "**"
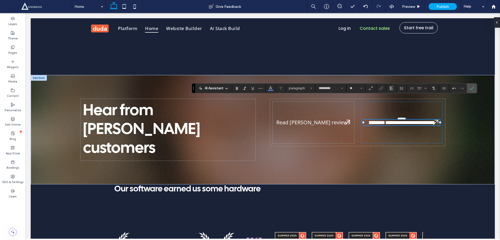
click at [378, 120] on span "**********" at bounding box center [402, 122] width 67 height 5
click at [471, 90] on icon "Confirm" at bounding box center [472, 88] width 4 height 4
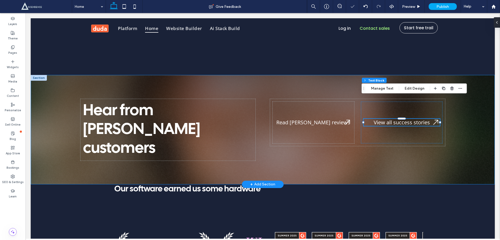
click at [375, 137] on div "Hear from [PERSON_NAME] customers Read [PERSON_NAME] reviews View all success s…" at bounding box center [262, 129] width 375 height 109
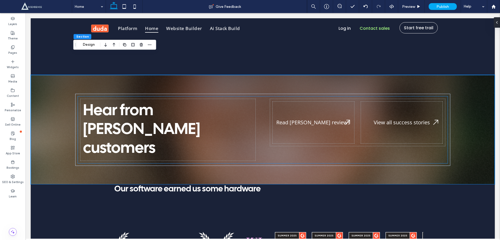
click at [308, 119] on span "Read [PERSON_NAME] reviews" at bounding box center [314, 122] width 74 height 7
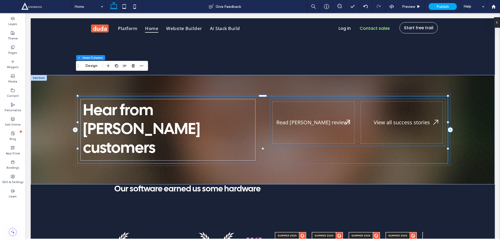
click at [310, 101] on div "Read [PERSON_NAME] reviews" at bounding box center [314, 122] width 82 height 42
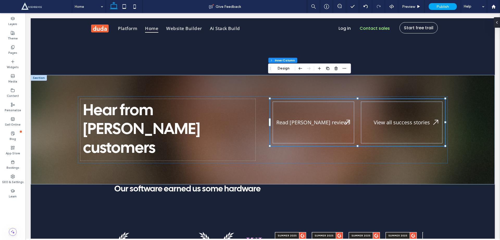
click at [309, 101] on div "Read [PERSON_NAME] reviews" at bounding box center [314, 122] width 82 height 42
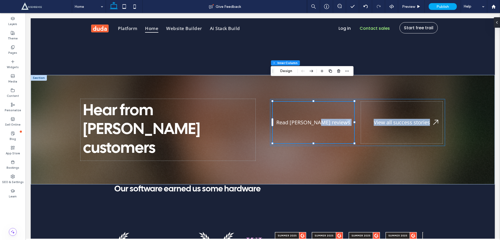
click at [313, 78] on div "Hear from [PERSON_NAME] customers Read [PERSON_NAME] reviews View all success s…" at bounding box center [262, 129] width 375 height 109
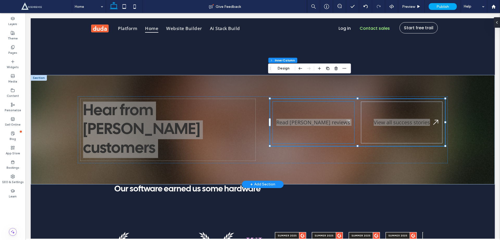
click at [313, 101] on div "Read [PERSON_NAME] reviews" at bounding box center [314, 122] width 82 height 42
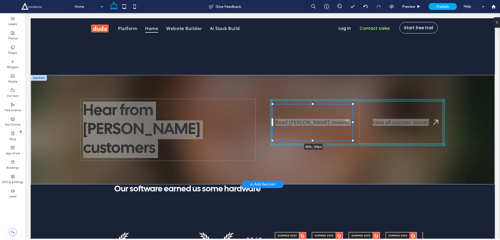
scroll to position [12, 0]
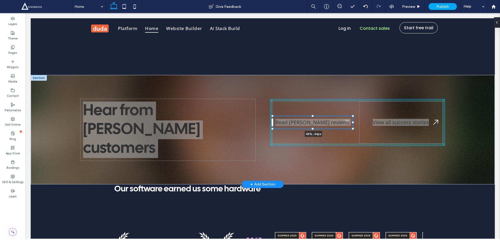
drag, startPoint x: 312, startPoint y: 80, endPoint x: 314, endPoint y: 98, distance: 18.3
click at [314, 98] on div "Hear from Duda’s customers Read Duda reviews 48% , 44px View all success stories" at bounding box center [262, 129] width 375 height 109
type input "**"
drag, startPoint x: 313, startPoint y: 94, endPoint x: 313, endPoint y: 99, distance: 4.7
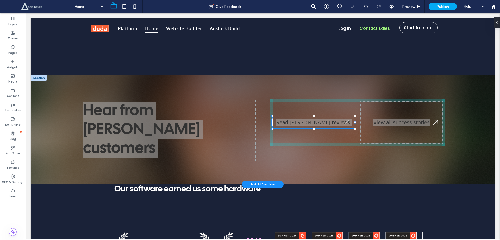
click at [313, 99] on div "Hear from Duda’s customers Read Duda reviews 48% , 44px View all success stories" at bounding box center [262, 129] width 375 height 109
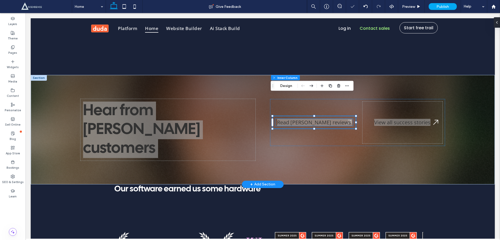
click at [314, 119] on span "Read [PERSON_NAME] reviews" at bounding box center [314, 122] width 74 height 7
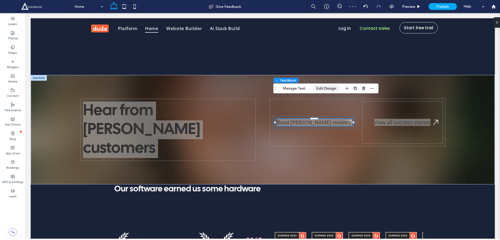
click at [323, 90] on button "Edit Design" at bounding box center [326, 88] width 27 height 6
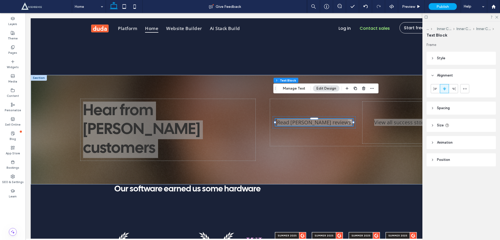
click at [437, 58] on header "Style" at bounding box center [461, 58] width 69 height 13
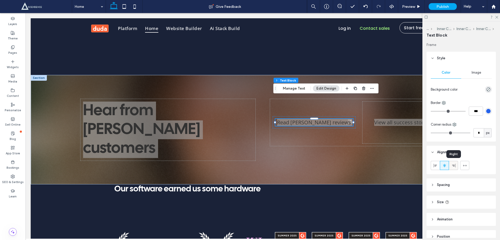
click at [453, 165] on icon at bounding box center [454, 165] width 4 height 4
click at [444, 165] on icon at bounding box center [445, 165] width 4 height 4
click at [346, 114] on div "Read [PERSON_NAME] reviews View all success stories" at bounding box center [357, 122] width 175 height 47
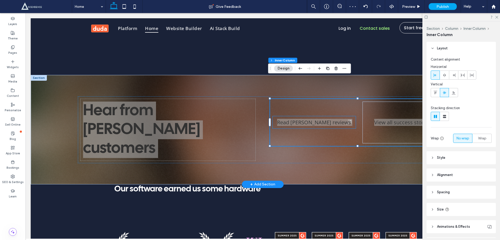
click at [316, 119] on span "Read [PERSON_NAME] reviews" at bounding box center [314, 122] width 74 height 7
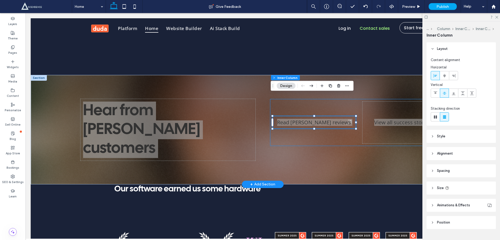
click at [314, 116] on div "Read [PERSON_NAME] reviews View all success stories" at bounding box center [357, 122] width 175 height 47
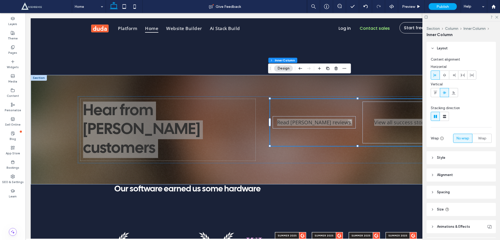
click at [495, 15] on div at bounding box center [462, 17] width 78 height 8
click at [497, 16] on icon at bounding box center [496, 16] width 3 height 3
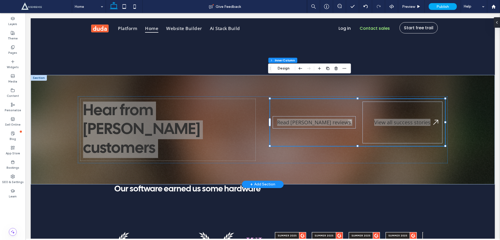
click at [315, 99] on div "Read Duda reviews View all success stories" at bounding box center [357, 122] width 175 height 47
click at [307, 99] on div "Read Duda reviews View all success stories" at bounding box center [357, 122] width 175 height 47
click at [281, 66] on button "Design" at bounding box center [283, 68] width 19 height 6
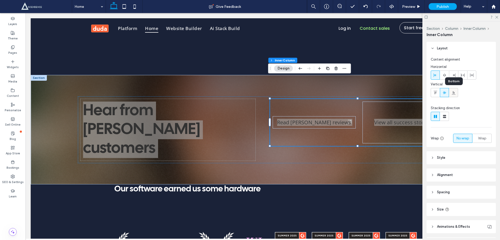
click at [454, 94] on icon at bounding box center [454, 92] width 4 height 4
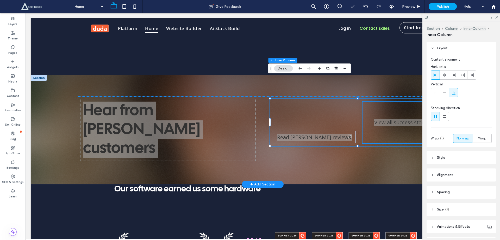
click at [403, 119] on span "View all success stories" at bounding box center [403, 122] width 56 height 7
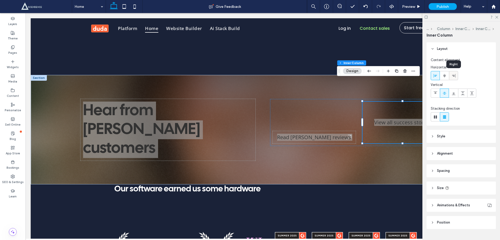
click at [453, 77] on icon at bounding box center [454, 76] width 4 height 4
click at [445, 77] on use at bounding box center [444, 76] width 3 height 4
click at [453, 94] on icon at bounding box center [454, 93] width 4 height 4
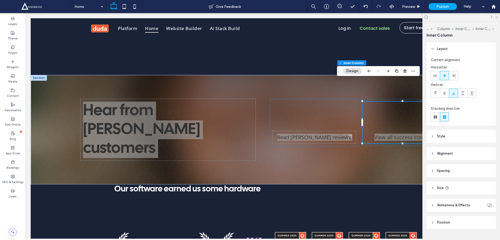
click at [495, 18] on icon at bounding box center [496, 16] width 3 height 3
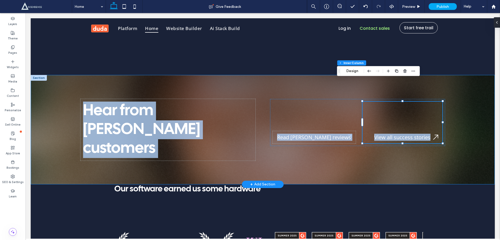
click at [404, 136] on div "Hear from [PERSON_NAME] customers Read [PERSON_NAME] reviews View all success s…" at bounding box center [262, 129] width 375 height 109
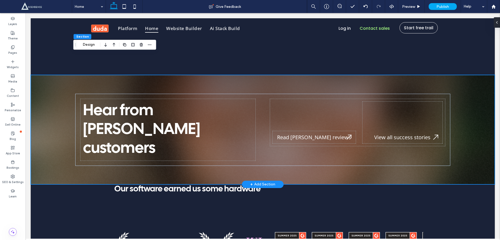
click at [312, 136] on div "Hear from [PERSON_NAME] customers Read [PERSON_NAME] reviews View all success s…" at bounding box center [262, 129] width 375 height 109
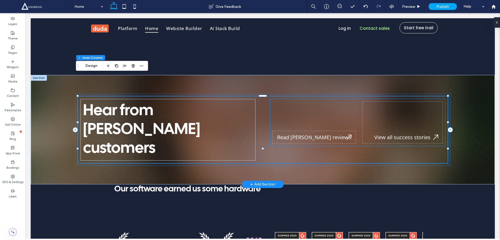
click at [318, 133] on span "Read [PERSON_NAME] reviews" at bounding box center [314, 136] width 74 height 7
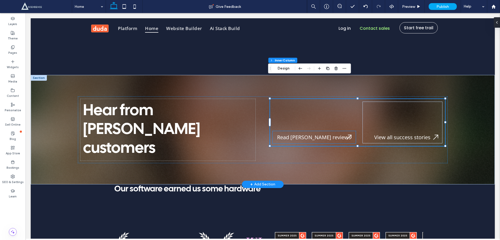
click at [316, 131] on div "Read [PERSON_NAME] reviews" at bounding box center [314, 137] width 83 height 12
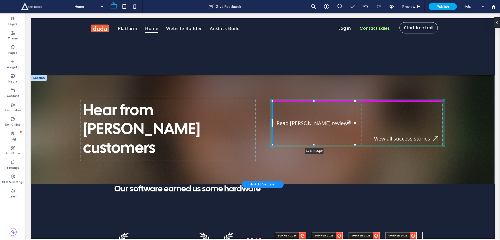
drag, startPoint x: 313, startPoint y: 109, endPoint x: 313, endPoint y: 78, distance: 30.8
click at [313, 100] on div at bounding box center [314, 101] width 2 height 2
type input "***"
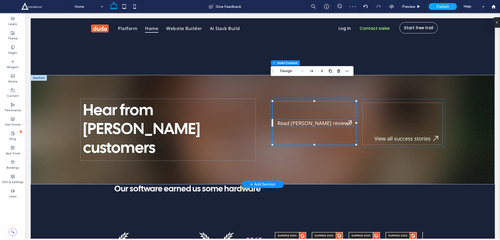
click at [318, 119] on span "Read [PERSON_NAME] reviews" at bounding box center [315, 122] width 74 height 7
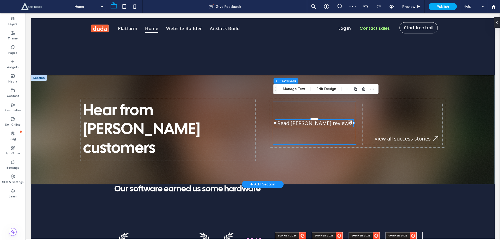
click at [308, 112] on div "Read [PERSON_NAME] reviews" at bounding box center [314, 122] width 83 height 43
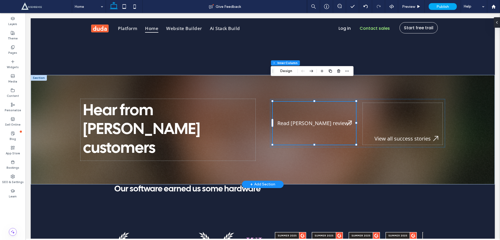
click at [312, 101] on div "Read [PERSON_NAME] reviews" at bounding box center [314, 122] width 83 height 43
click at [313, 119] on span "Read [PERSON_NAME] reviews" at bounding box center [315, 122] width 74 height 7
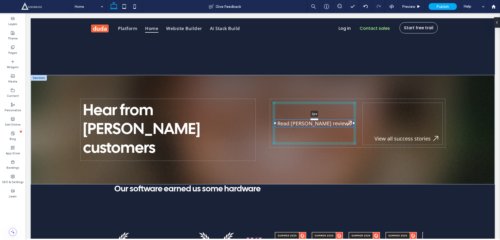
click at [314, 118] on div at bounding box center [314, 119] width 8 height 2
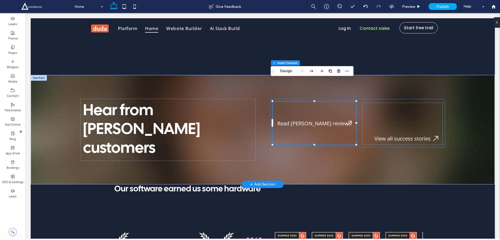
click at [270, 99] on div "Read [PERSON_NAME] reviews View all success stories" at bounding box center [357, 123] width 175 height 48
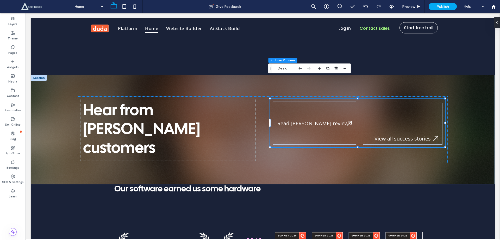
drag, startPoint x: 283, startPoint y: 67, endPoint x: 286, endPoint y: 72, distance: 6.2
click at [283, 67] on button "Design" at bounding box center [283, 68] width 19 height 6
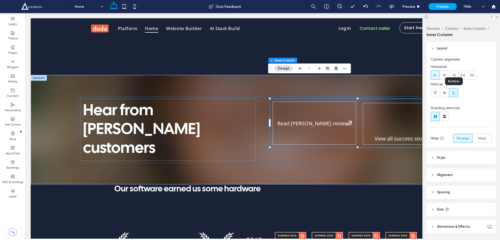
click at [452, 94] on use at bounding box center [454, 92] width 4 height 3
click at [338, 101] on div "Read [PERSON_NAME] reviews" at bounding box center [314, 122] width 83 height 43
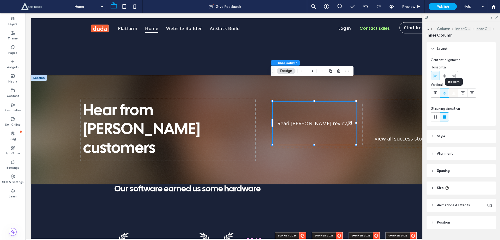
click at [453, 93] on icon at bounding box center [454, 93] width 4 height 4
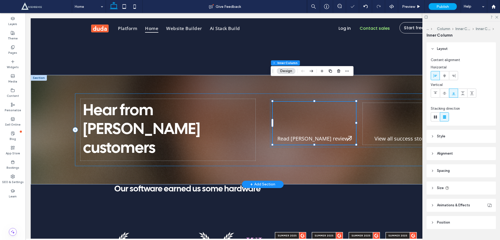
click at [341, 130] on div "Hear from [PERSON_NAME] customers Read [PERSON_NAME] reviews View all success s…" at bounding box center [262, 130] width 375 height 72
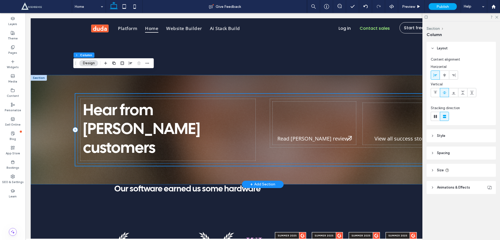
click at [341, 108] on div "Read [PERSON_NAME] reviews" at bounding box center [314, 122] width 83 height 43
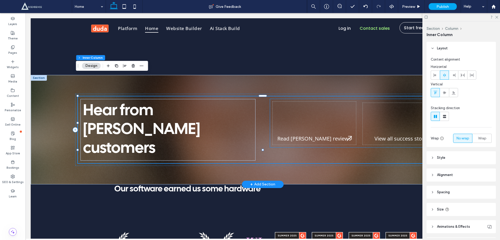
click at [381, 103] on div "View all success stories" at bounding box center [403, 124] width 80 height 42
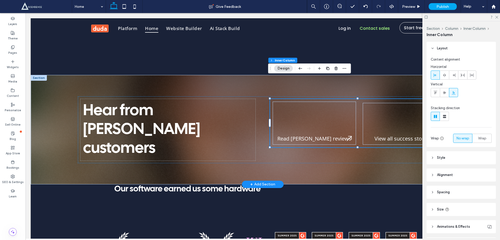
click at [406, 103] on div "View all success stories" at bounding box center [403, 124] width 80 height 42
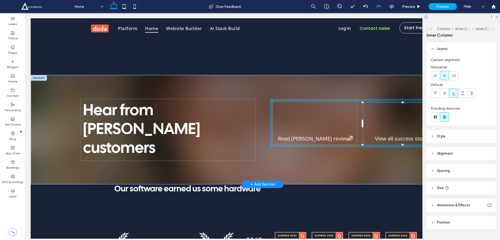
scroll to position [12, 0]
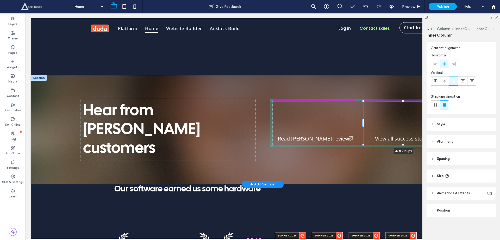
click at [402, 100] on div at bounding box center [403, 101] width 2 height 2
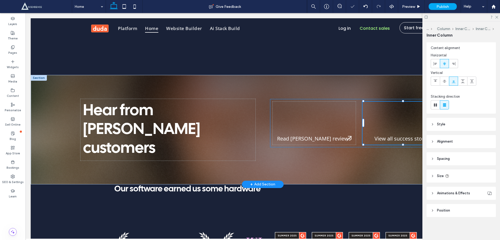
type input "***"
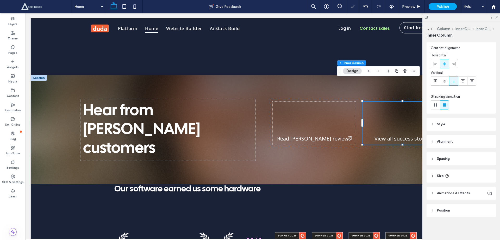
click at [496, 17] on icon at bounding box center [496, 16] width 3 height 3
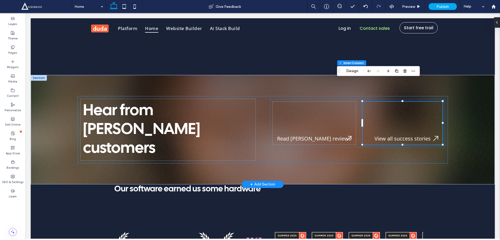
click at [219, 126] on div "Hear from [PERSON_NAME] customers Read [PERSON_NAME] reviews View all success s…" at bounding box center [263, 129] width 370 height 67
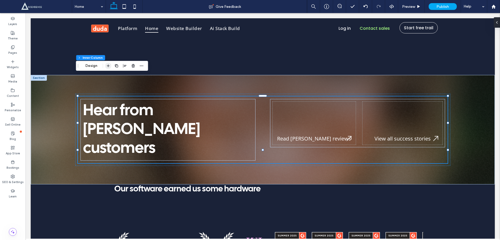
click at [108, 65] on icon "button" at bounding box center [108, 66] width 4 height 4
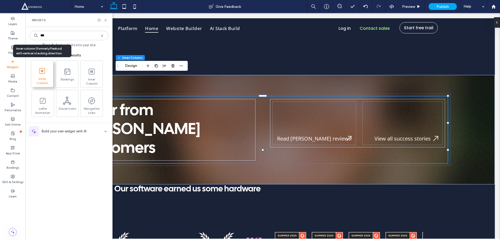
type input "***"
drag, startPoint x: 43, startPoint y: 77, endPoint x: 17, endPoint y: 64, distance: 29.3
click at [43, 77] on span "Inner Column" at bounding box center [42, 80] width 22 height 7
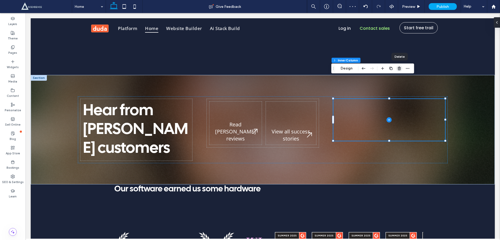
click at [398, 68] on icon "button" at bounding box center [399, 68] width 4 height 4
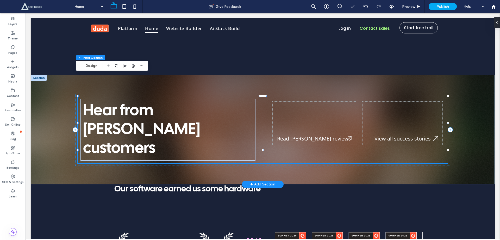
click at [258, 125] on div "Hear from [PERSON_NAME] customers Read [PERSON_NAME] reviews View all success s…" at bounding box center [263, 129] width 370 height 67
click at [108, 66] on use "button" at bounding box center [108, 65] width 3 height 3
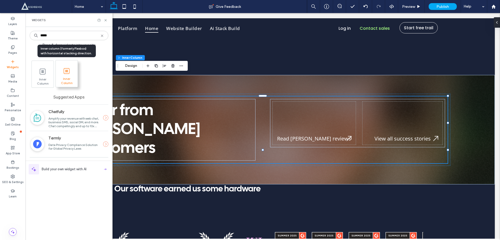
type input "*****"
click at [62, 74] on span at bounding box center [67, 71] width 22 height 12
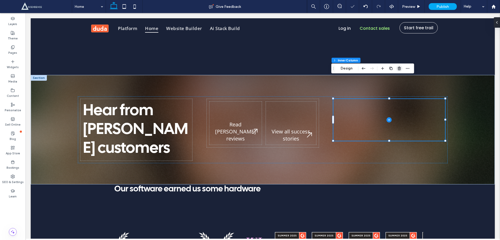
click at [399, 70] on icon "button" at bounding box center [399, 68] width 4 height 4
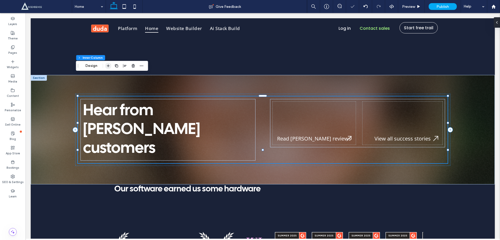
click at [109, 64] on icon "button" at bounding box center [108, 66] width 4 height 4
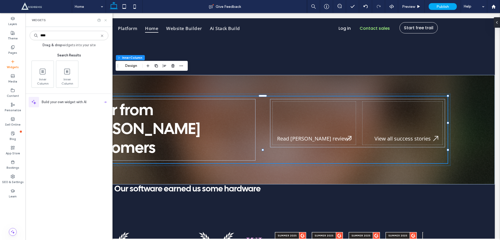
type input "****"
click at [105, 21] on use at bounding box center [106, 20] width 2 height 2
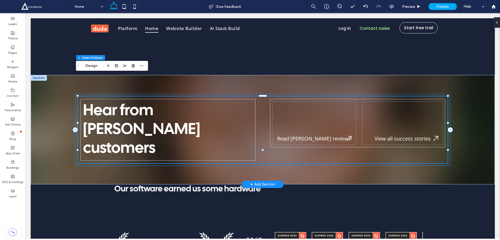
click at [173, 129] on div "Hear from [PERSON_NAME] customers Read [PERSON_NAME] reviews View all success s…" at bounding box center [262, 130] width 375 height 72
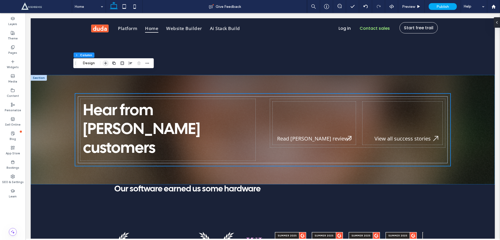
click at [106, 64] on icon "button" at bounding box center [106, 63] width 4 height 4
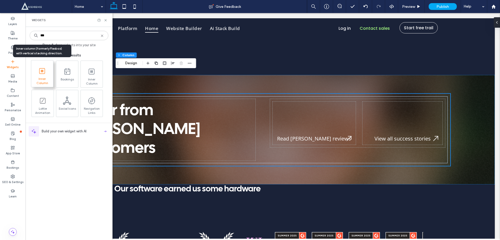
type input "***"
click at [43, 75] on span at bounding box center [42, 71] width 22 height 12
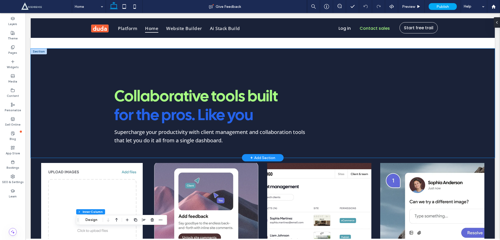
scroll to position [1109, 0]
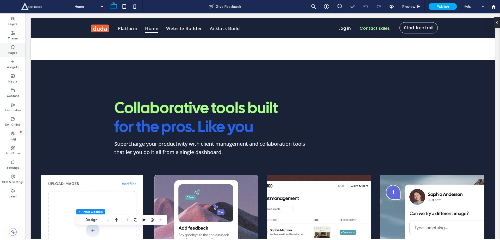
click at [13, 48] on icon at bounding box center [13, 47] width 4 height 4
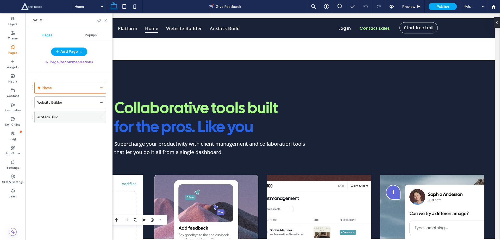
click at [58, 114] on div "Ai Stack Build" at bounding box center [67, 116] width 60 height 11
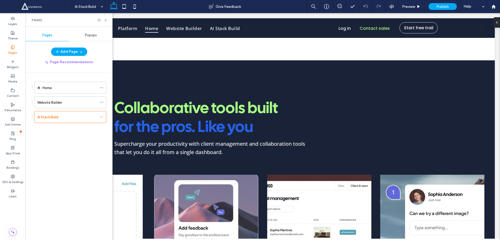
click at [107, 21] on icon at bounding box center [106, 20] width 4 height 4
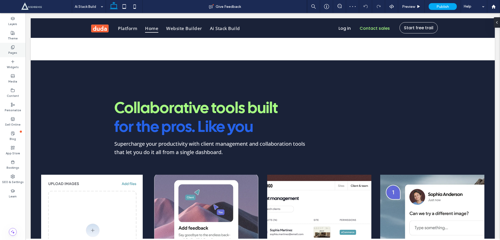
click at [13, 53] on label "Pages" at bounding box center [12, 52] width 9 height 6
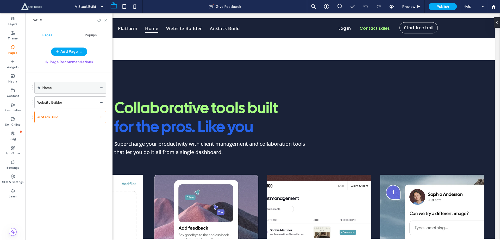
click at [59, 84] on div "Home" at bounding box center [69, 87] width 55 height 11
click at [106, 20] on use at bounding box center [106, 20] width 2 height 2
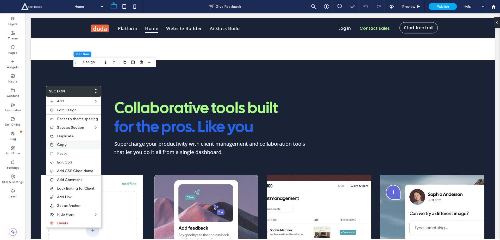
click at [59, 143] on span "Copy" at bounding box center [61, 144] width 9 height 4
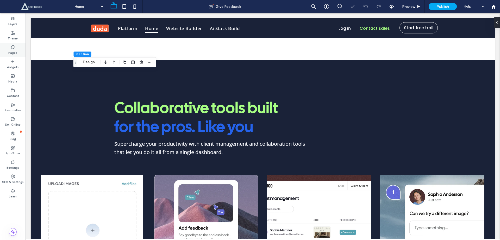
click at [13, 52] on label "Pages" at bounding box center [12, 52] width 9 height 6
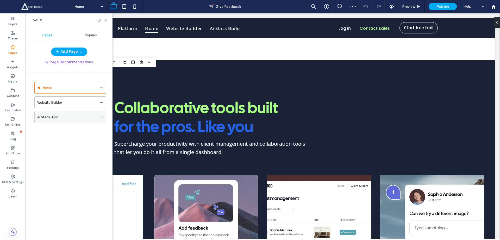
click at [56, 114] on label "Ai Stack Build" at bounding box center [47, 116] width 21 height 9
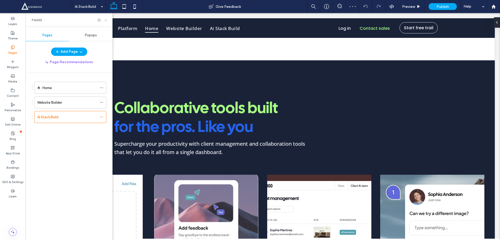
click at [107, 21] on use at bounding box center [106, 20] width 2 height 2
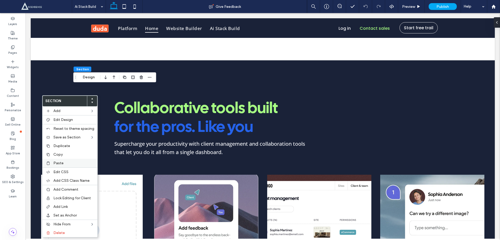
click at [61, 162] on span "Paste" at bounding box center [58, 163] width 10 height 4
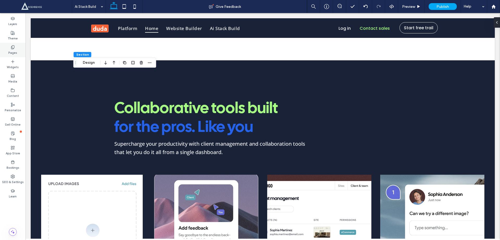
click at [13, 47] on icon at bounding box center [13, 47] width 4 height 4
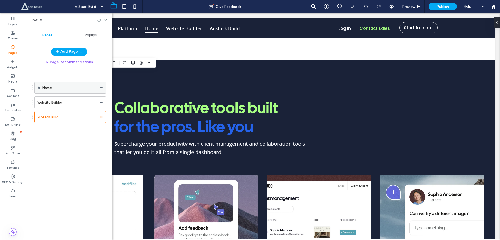
click at [57, 89] on div "Home" at bounding box center [69, 87] width 55 height 5
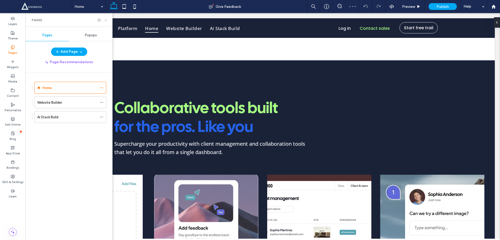
click at [104, 20] on icon at bounding box center [106, 20] width 4 height 4
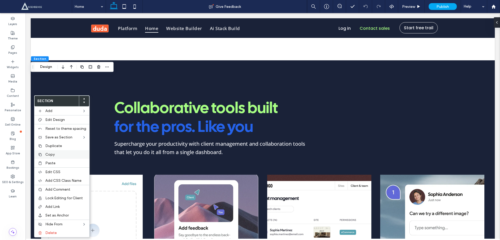
click at [51, 152] on span "Copy" at bounding box center [49, 154] width 9 height 4
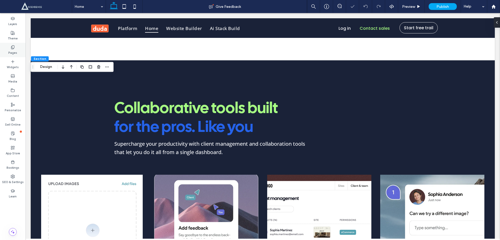
click at [12, 46] on icon at bounding box center [13, 47] width 4 height 4
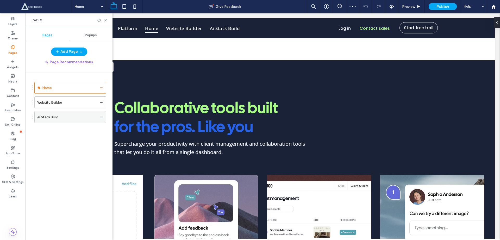
click at [62, 117] on div "Ai Stack Build" at bounding box center [67, 116] width 60 height 5
click at [105, 21] on icon at bounding box center [106, 20] width 4 height 4
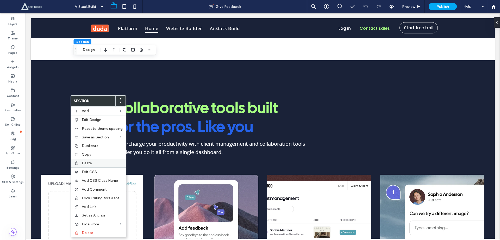
click at [84, 162] on span "Paste" at bounding box center [87, 163] width 10 height 4
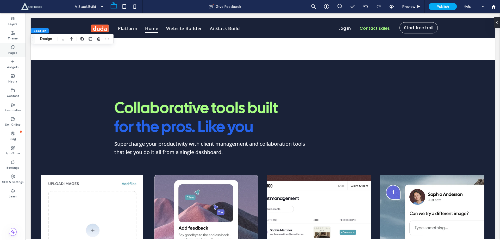
click at [11, 50] on label "Pages" at bounding box center [12, 52] width 9 height 6
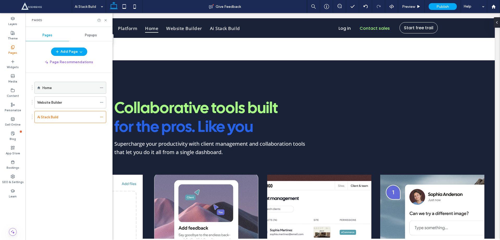
click at [57, 88] on div "Home" at bounding box center [69, 87] width 55 height 5
